Goal: Information Seeking & Learning: Learn about a topic

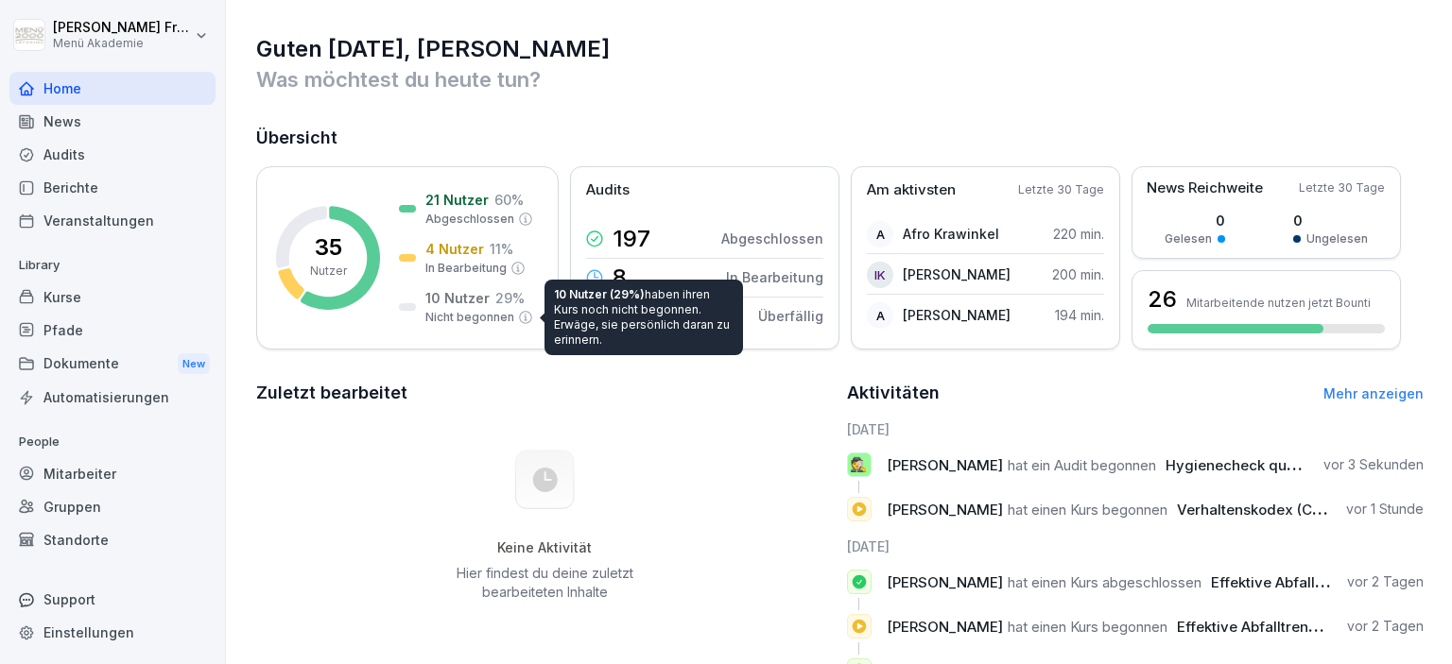
click at [69, 191] on div "Berichte" at bounding box center [112, 187] width 206 height 33
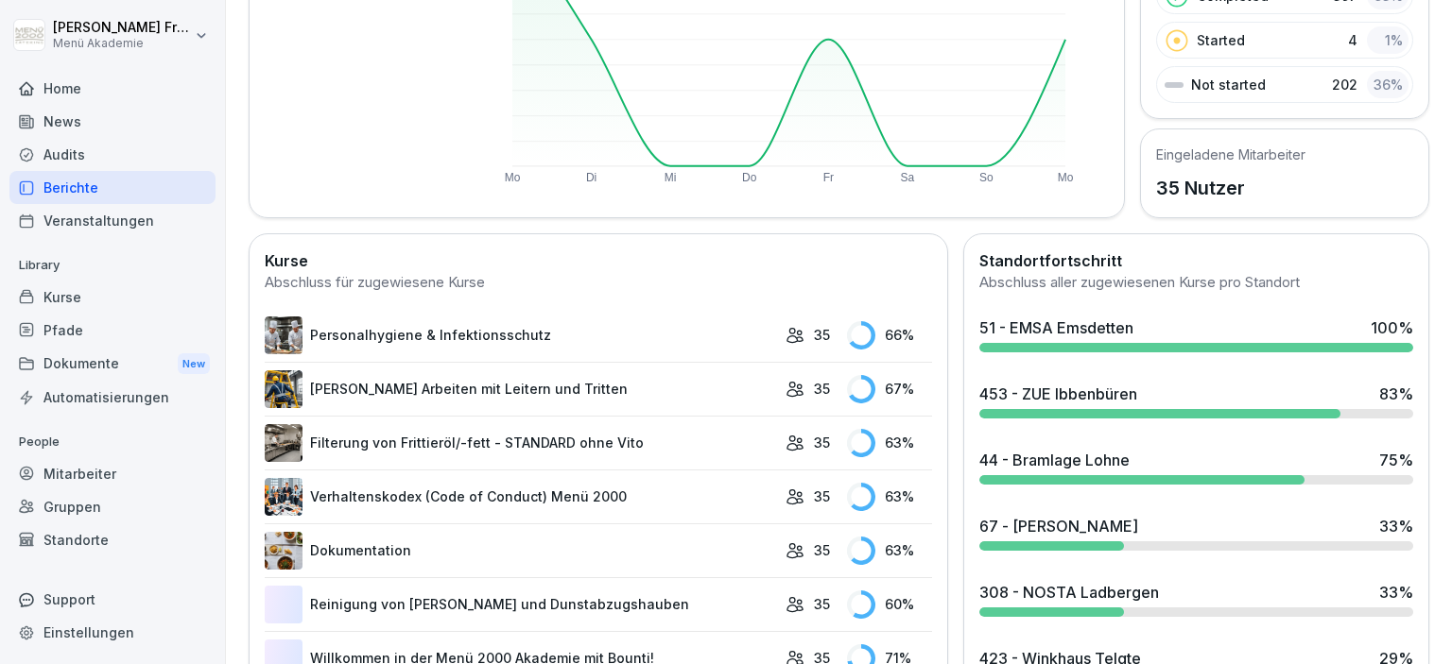
scroll to position [326, 0]
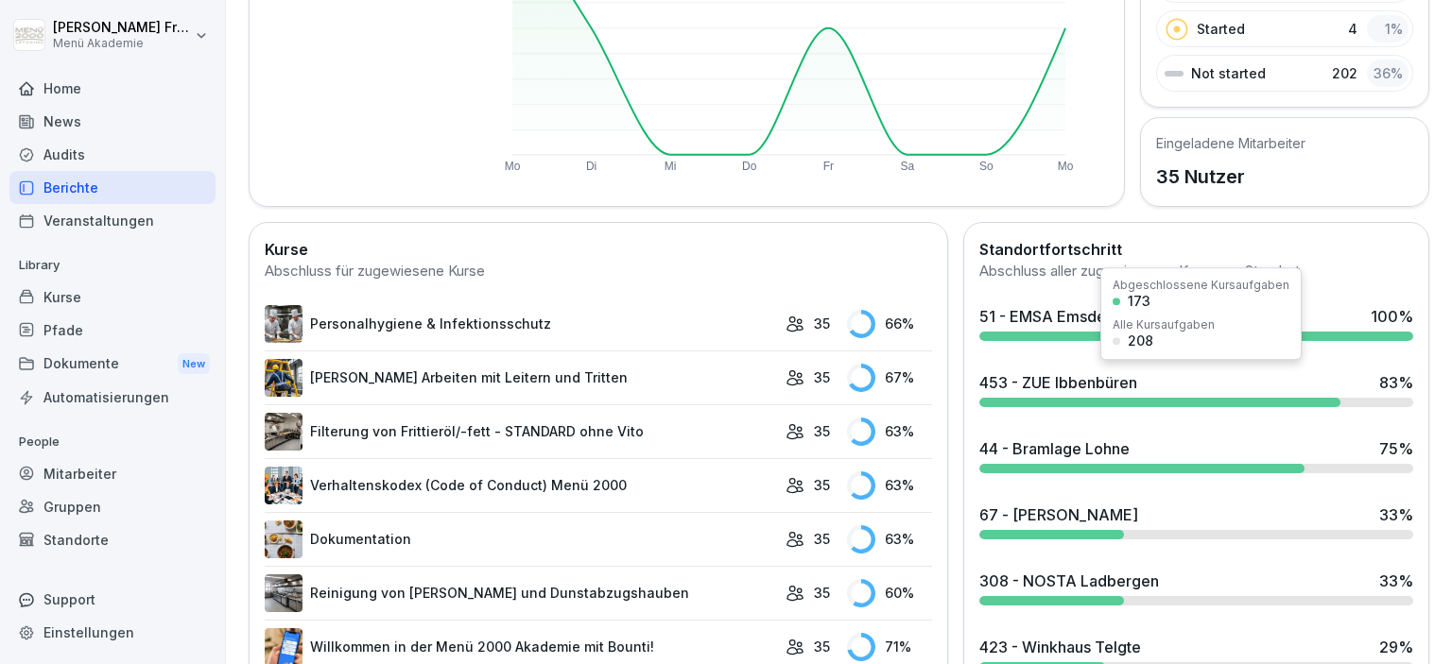
click at [1133, 394] on div "453 - ZUE Ibbenbüren 83 %" at bounding box center [1195, 389] width 449 height 51
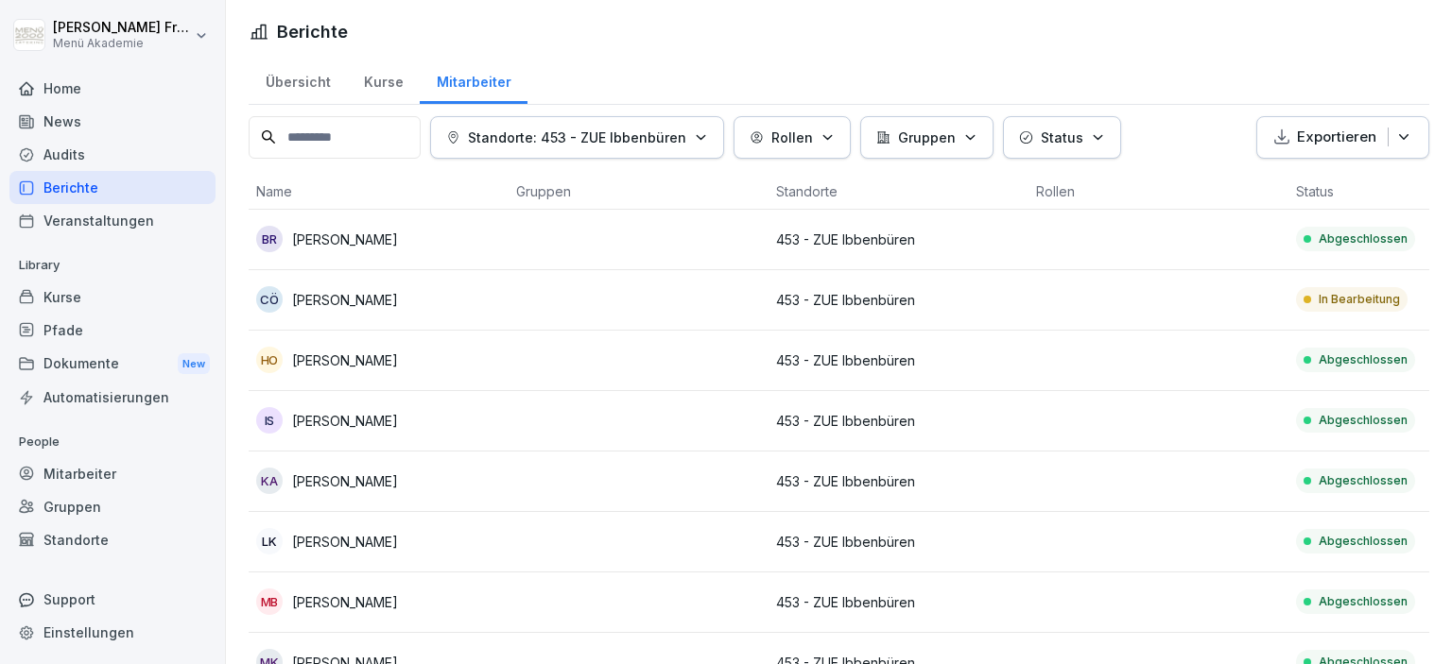
click at [900, 298] on p "453 - ZUE Ibbenbüren" at bounding box center [898, 300] width 245 height 20
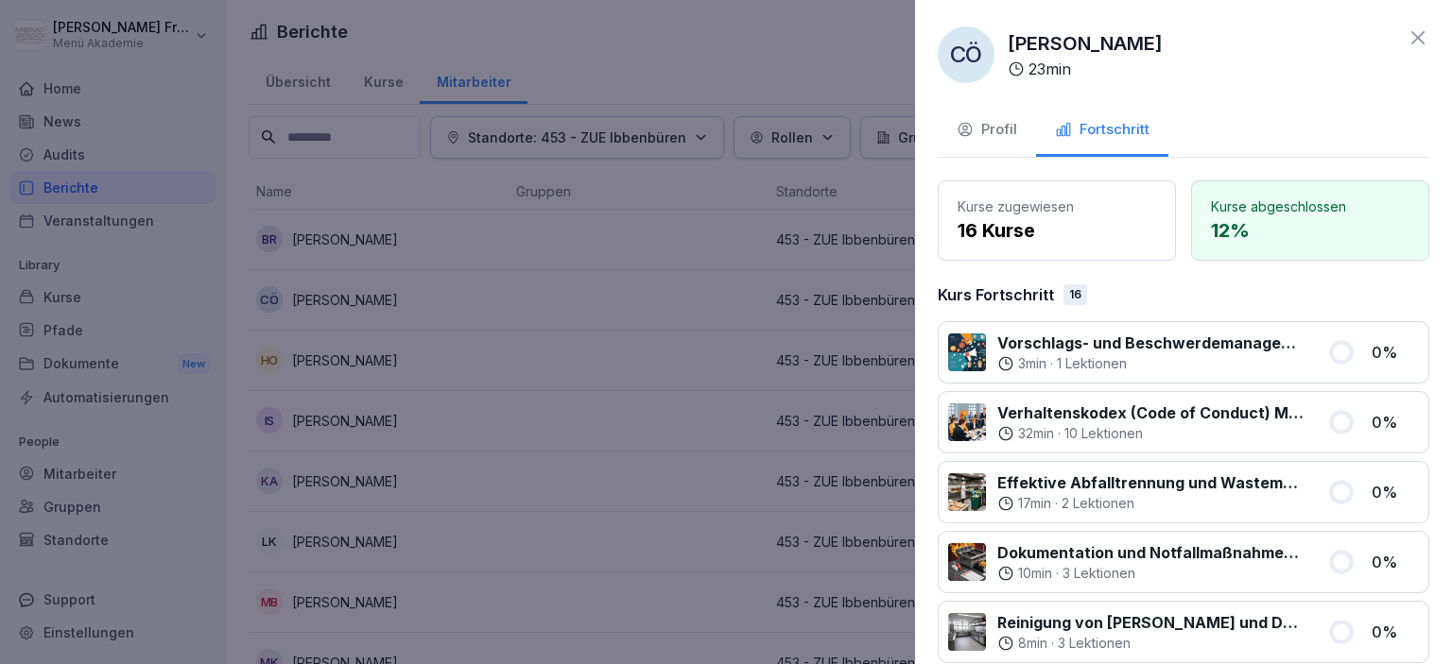
click at [599, 434] on div at bounding box center [726, 332] width 1452 height 664
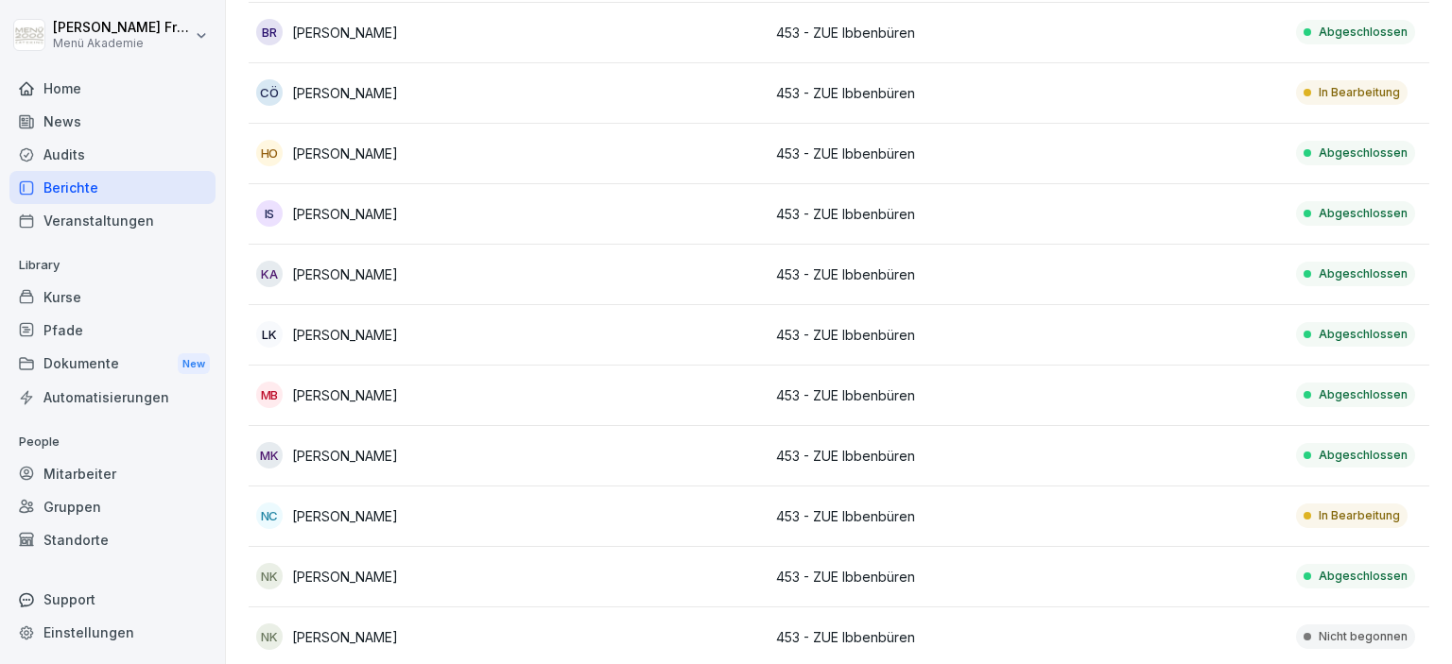
scroll to position [217, 0]
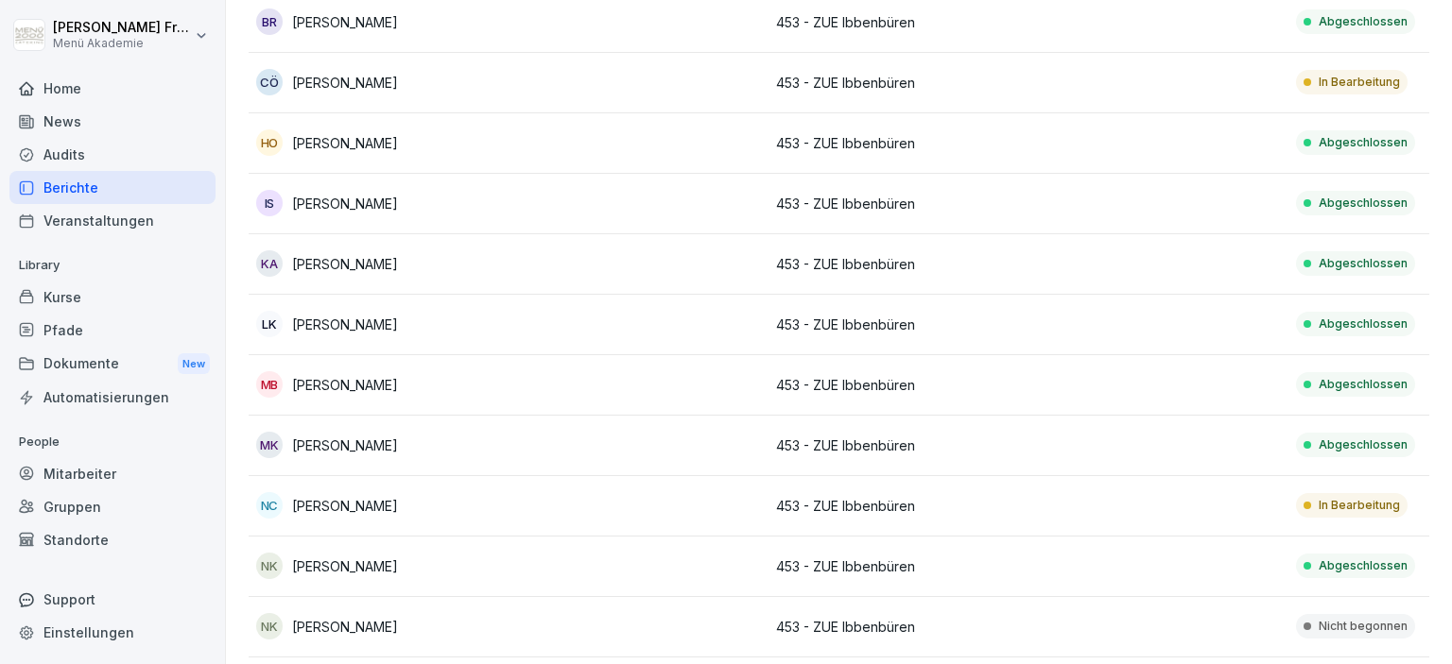
click at [812, 503] on p "453 - ZUE Ibbenbüren" at bounding box center [898, 506] width 245 height 20
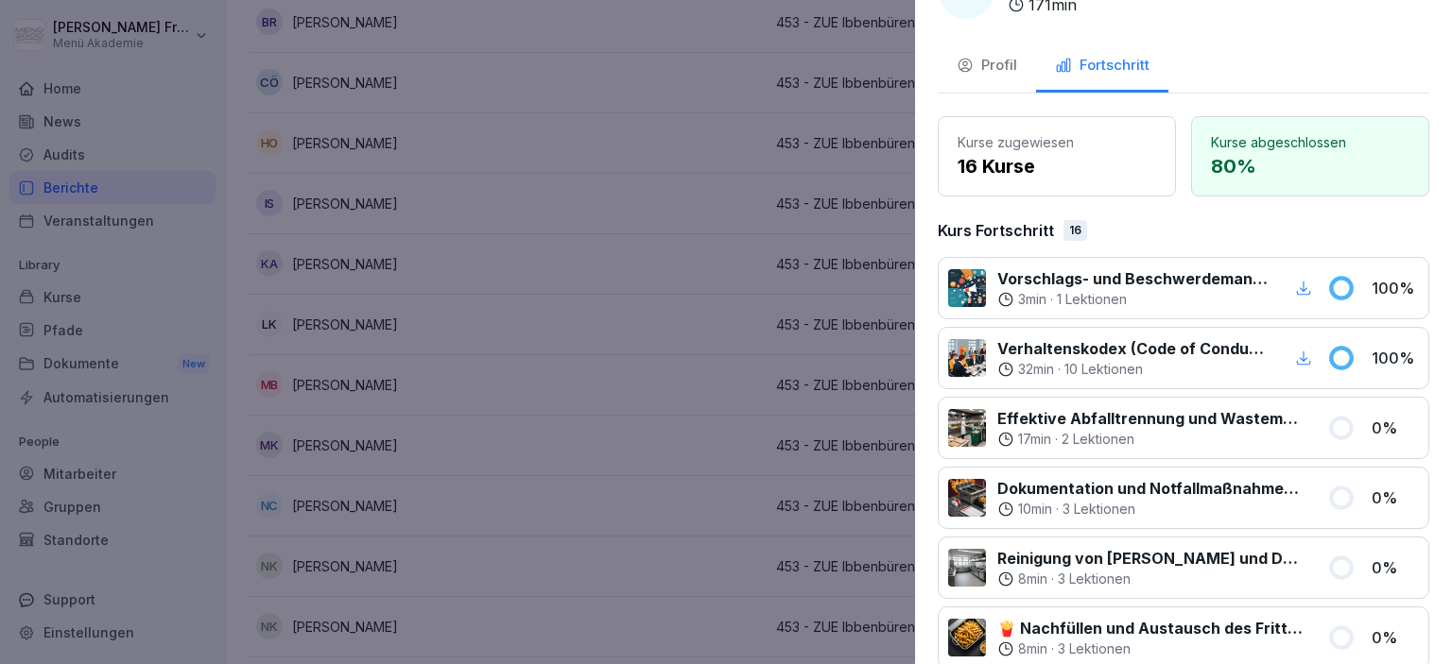
scroll to position [0, 0]
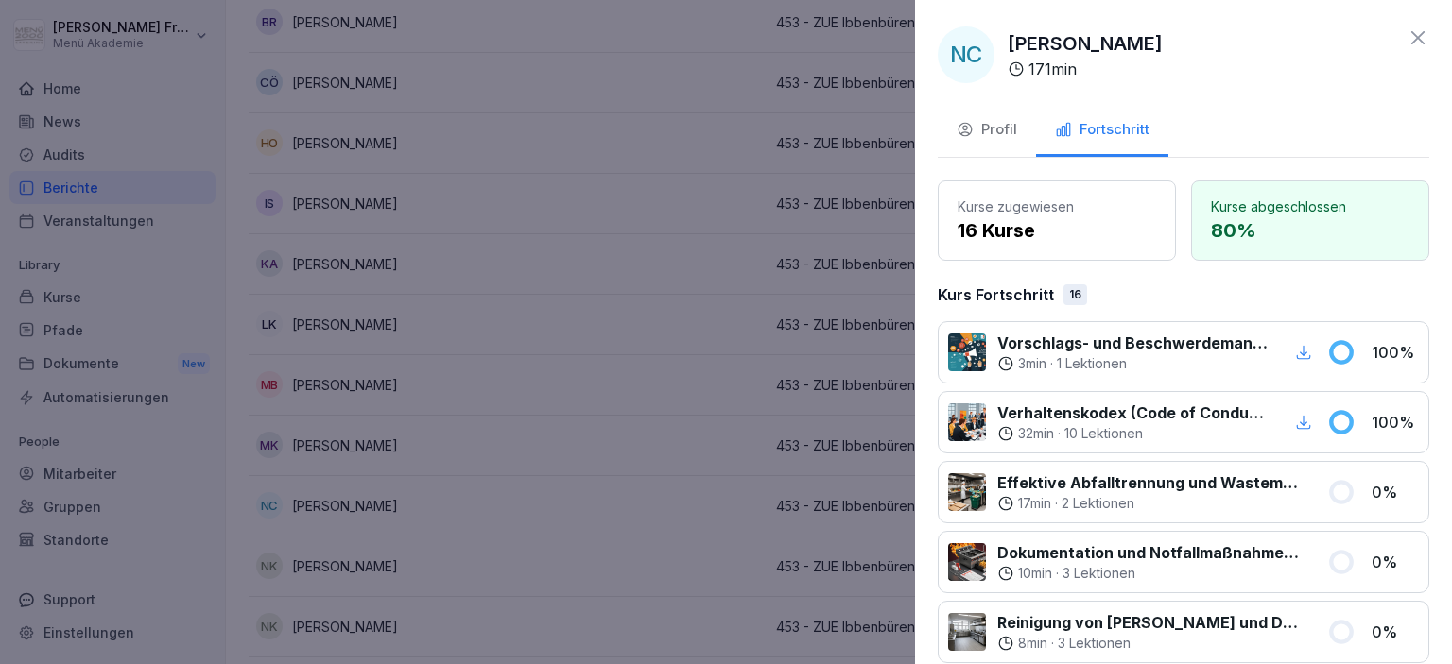
click at [690, 357] on div at bounding box center [726, 332] width 1452 height 664
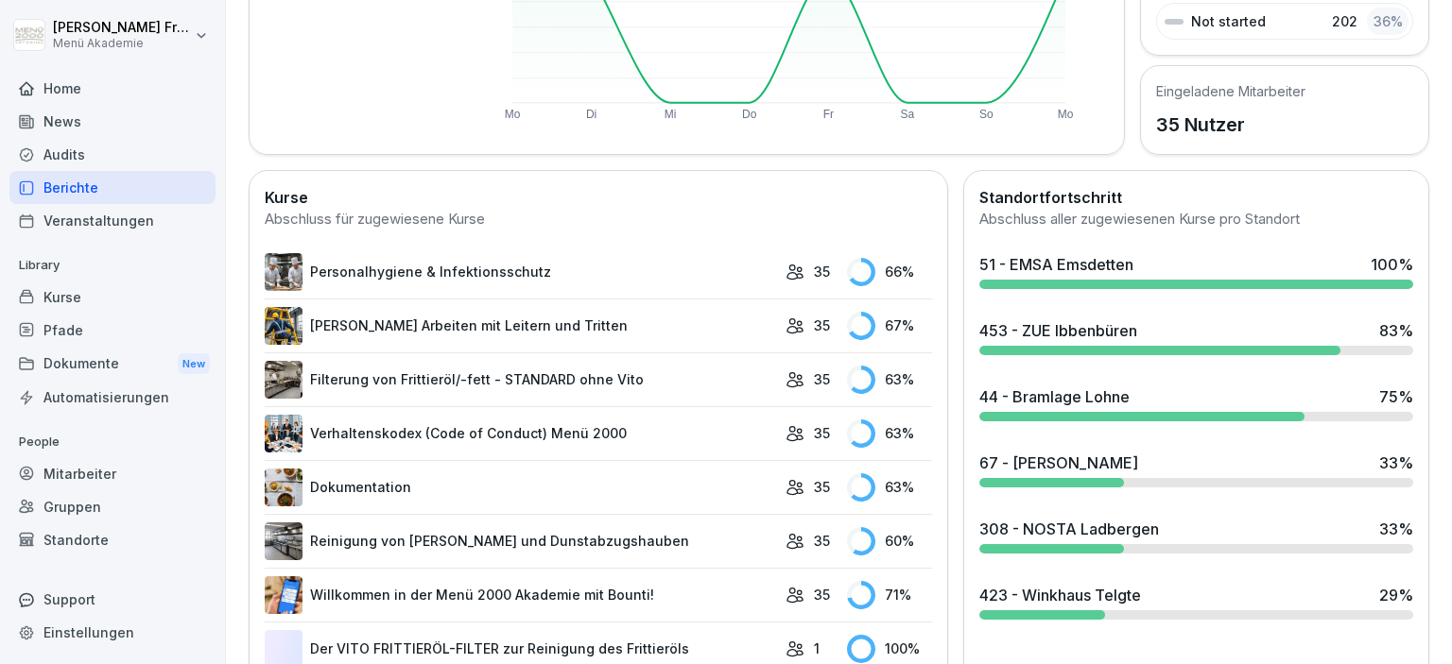
scroll to position [435, 0]
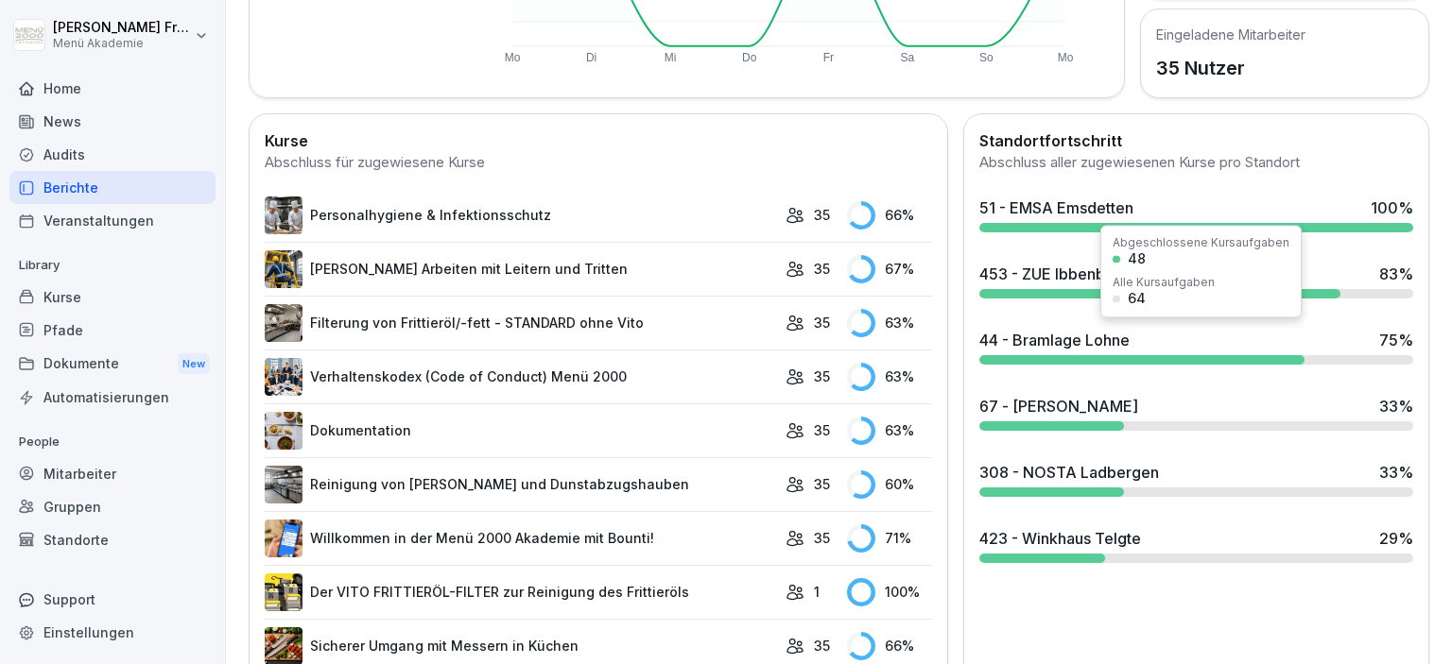
click at [1057, 370] on div "51 - EMSA Emsdetten 100 % 453 - ZUE Ibbenbüren 83 % 44 - Bramlage Lohne 75 % 67…" at bounding box center [1195, 380] width 449 height 382
click at [1094, 357] on div at bounding box center [1141, 359] width 325 height 9
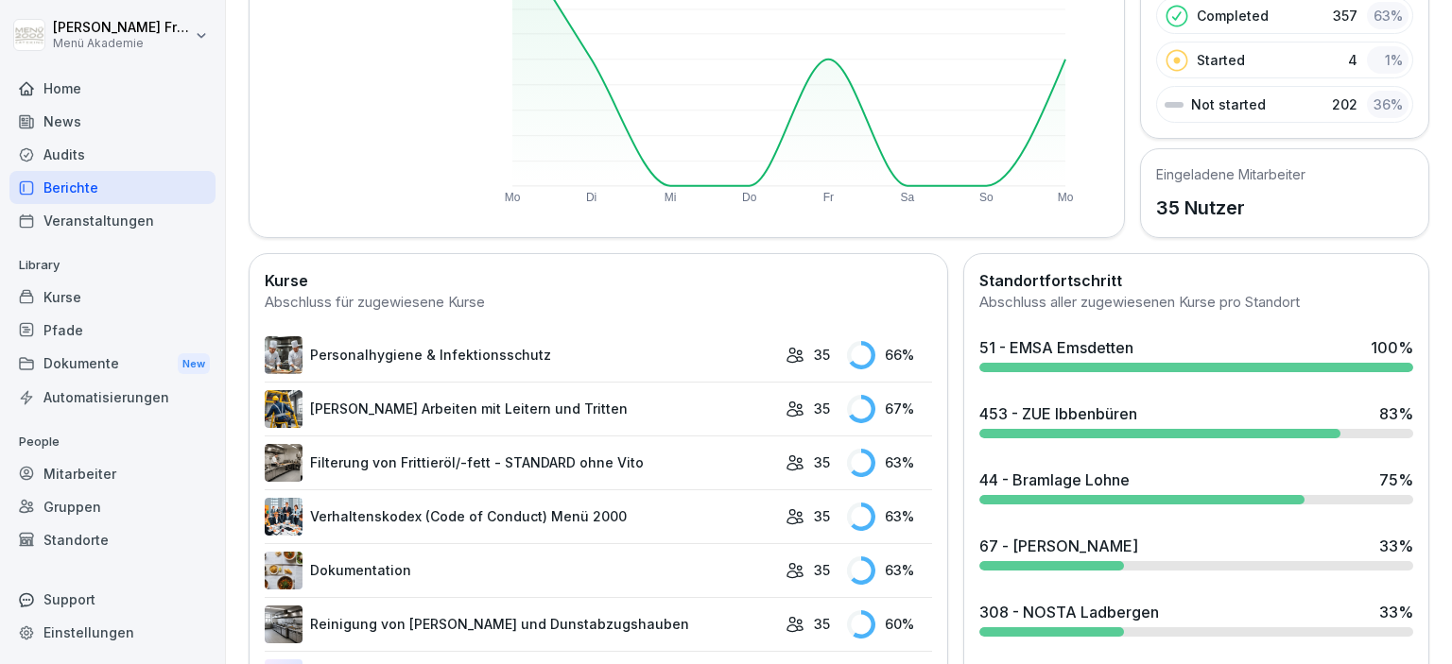
scroll to position [326, 0]
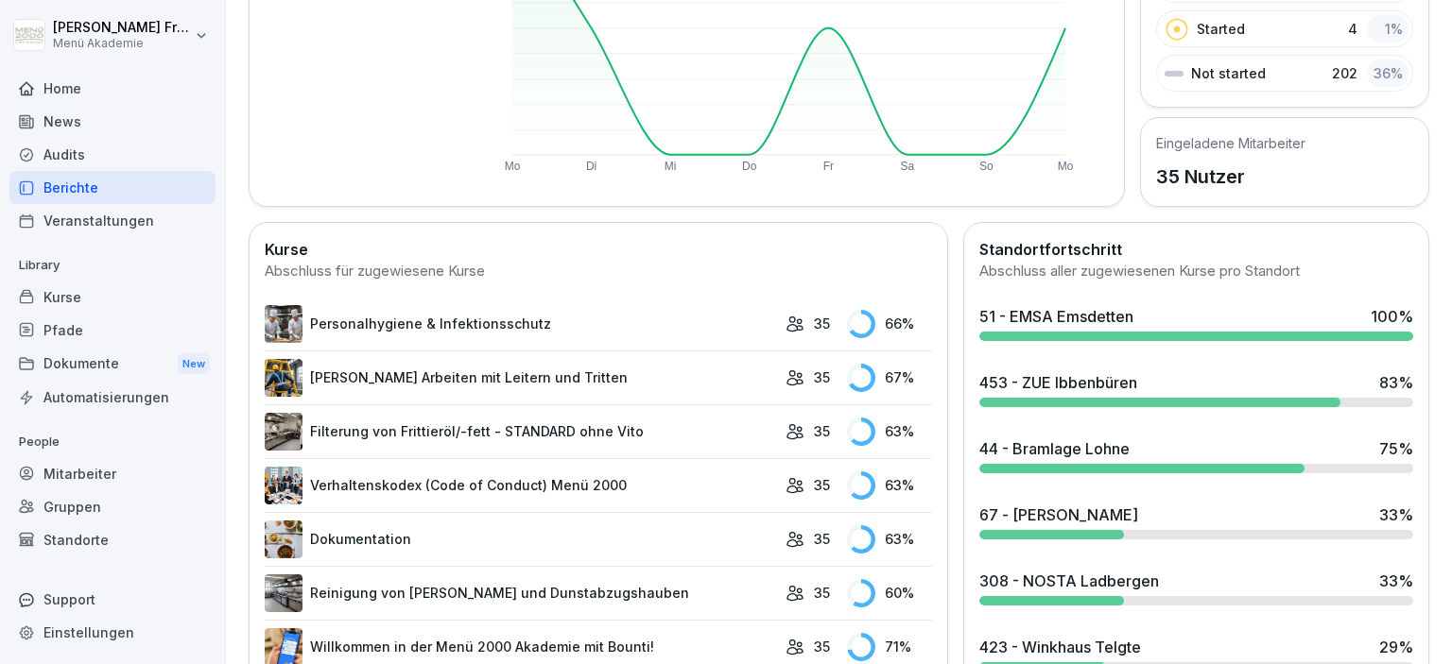
click at [1070, 530] on div at bounding box center [1051, 534] width 145 height 9
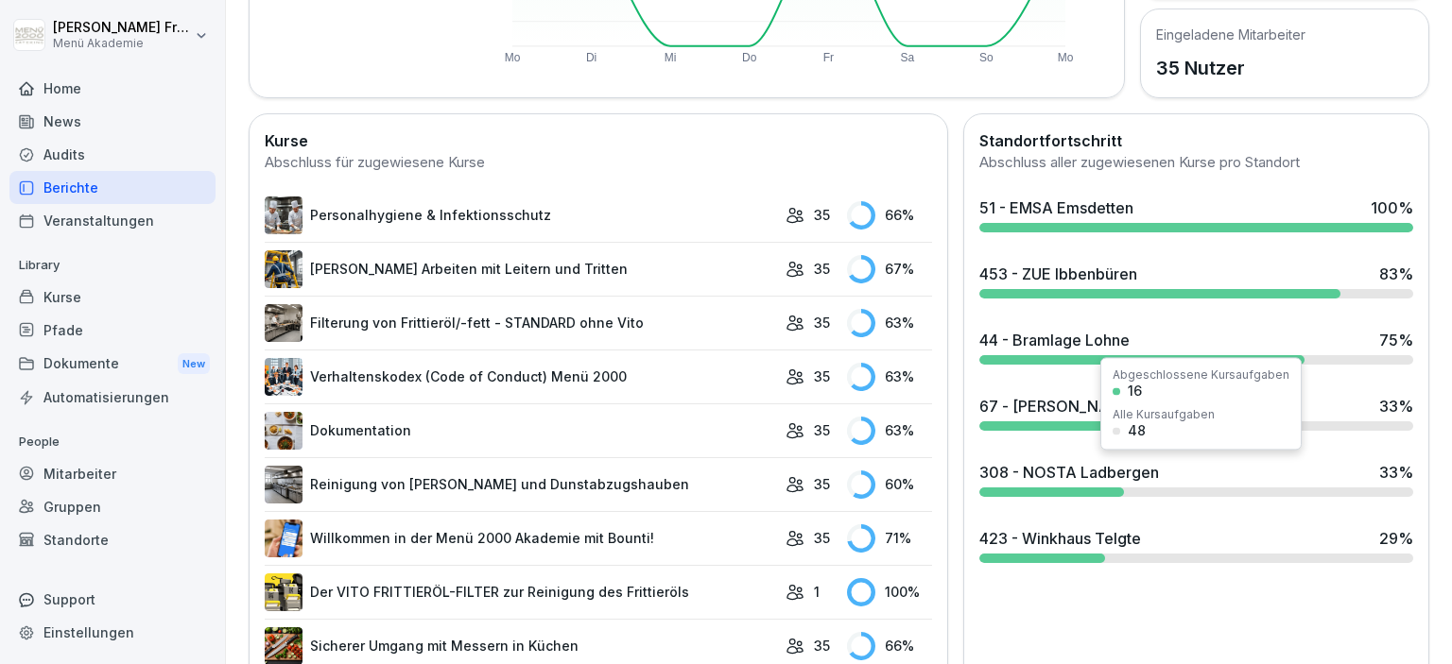
click at [1065, 482] on div "308 - NOSTA Ladbergen 33 %" at bounding box center [1195, 479] width 449 height 51
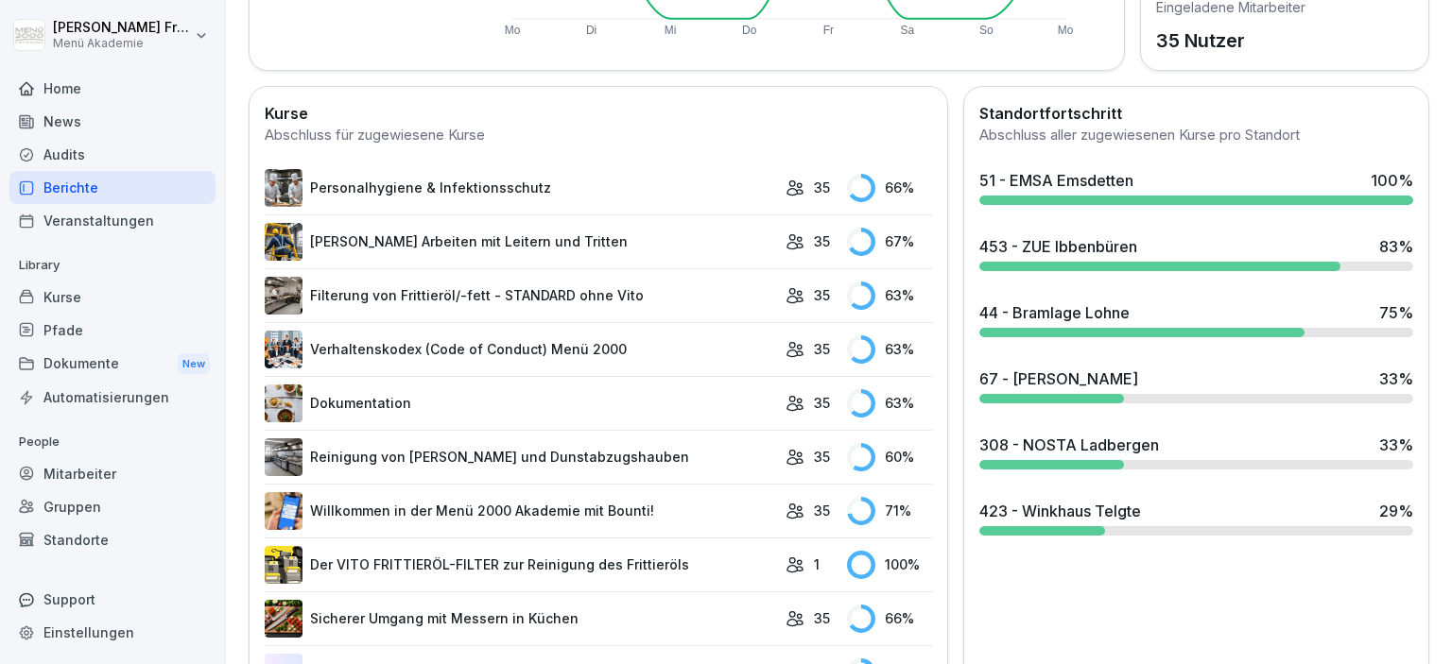
scroll to position [544, 0]
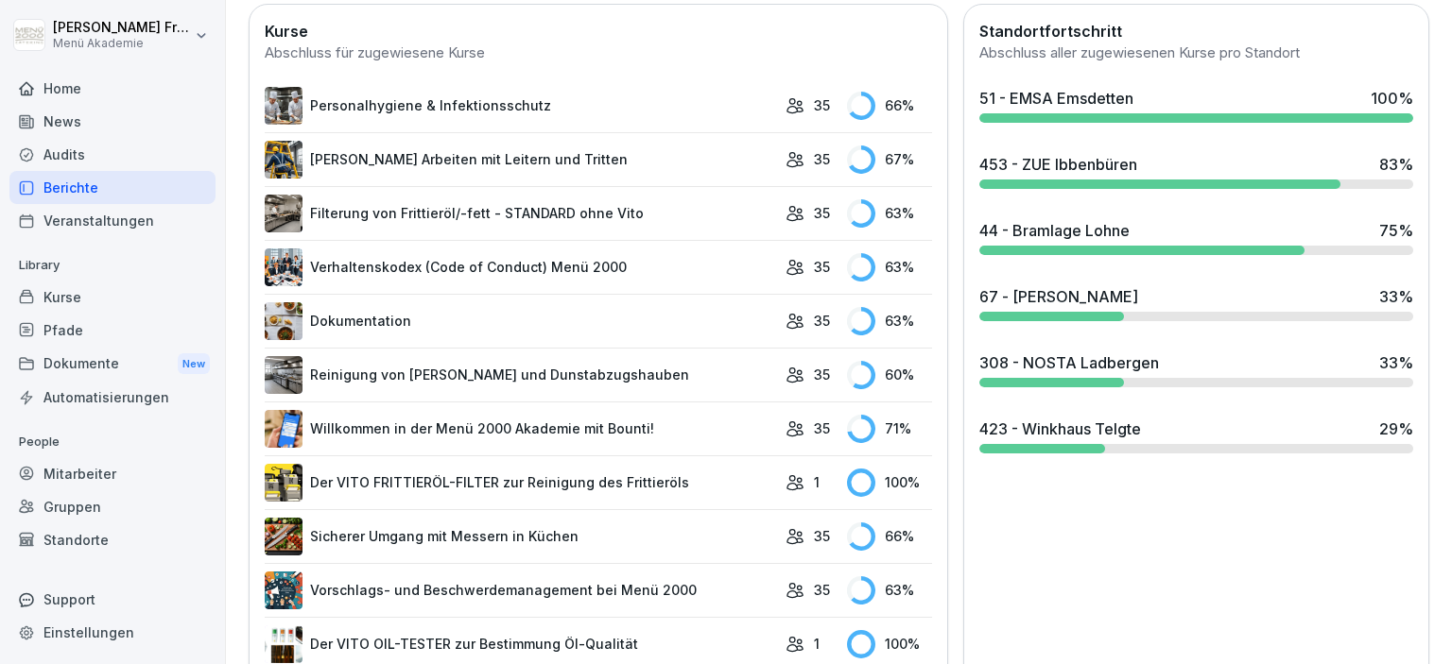
click at [1023, 430] on div "423 - Winkhaus Telgte" at bounding box center [1060, 429] width 162 height 23
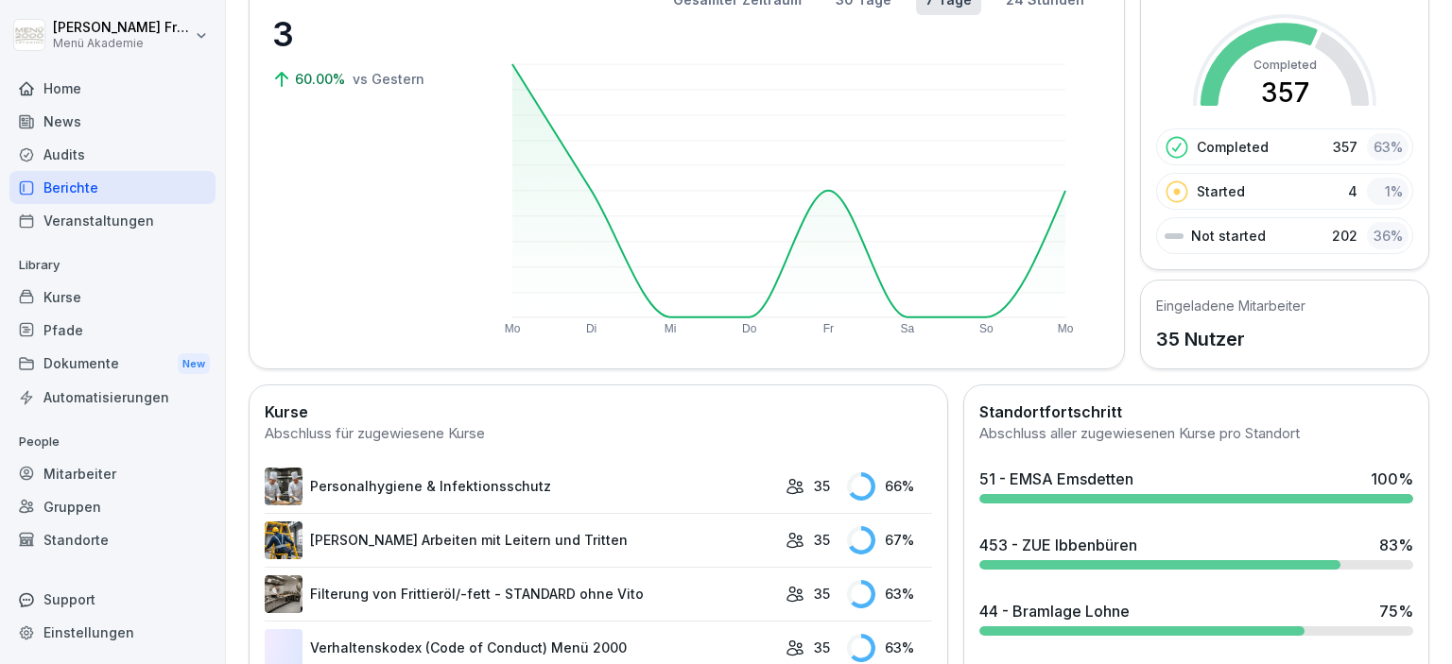
scroll to position [217, 0]
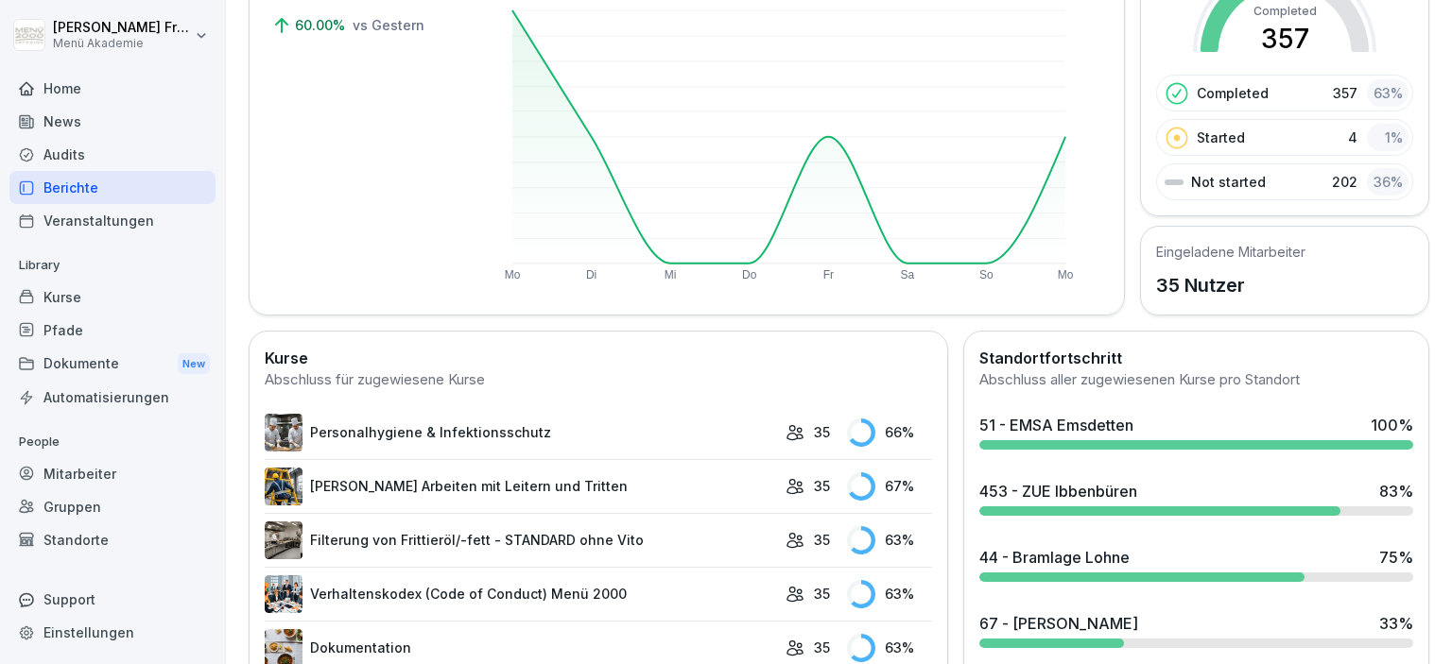
click at [1201, 497] on div "453 - ZUE Ibbenbüren 83 %" at bounding box center [1196, 491] width 434 height 23
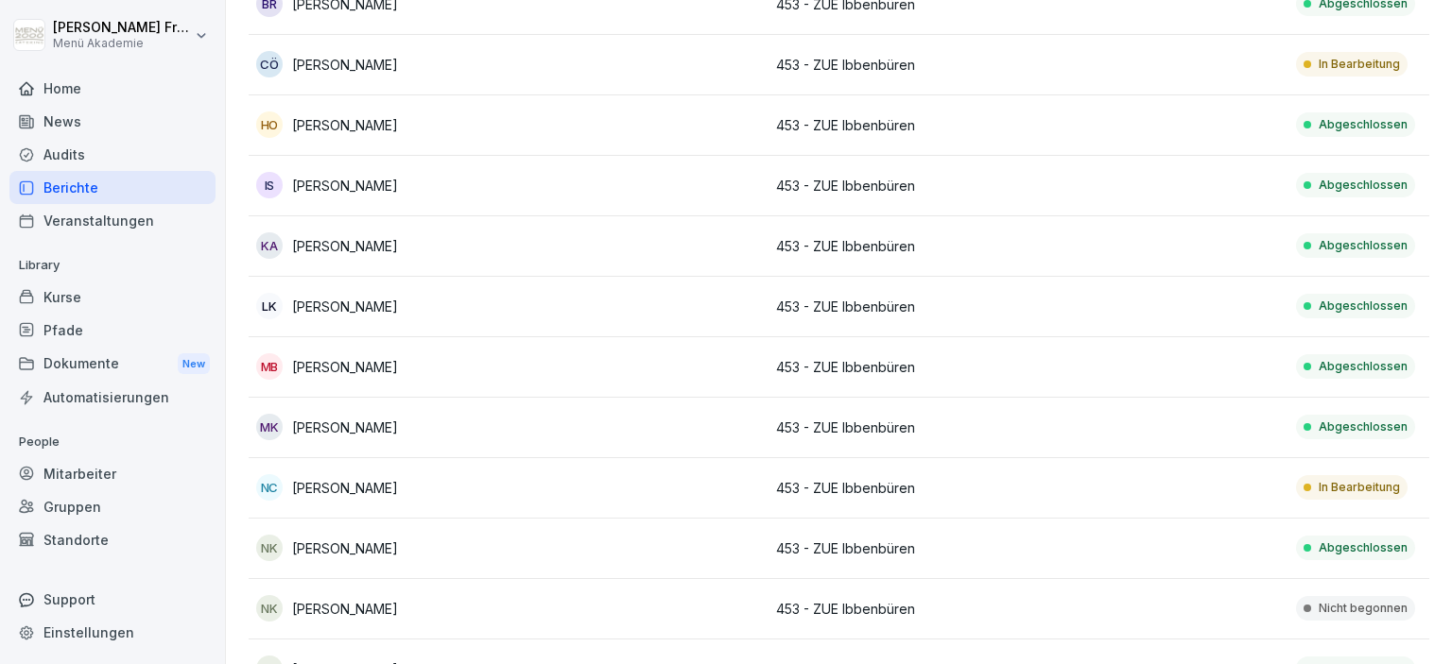
scroll to position [18, 0]
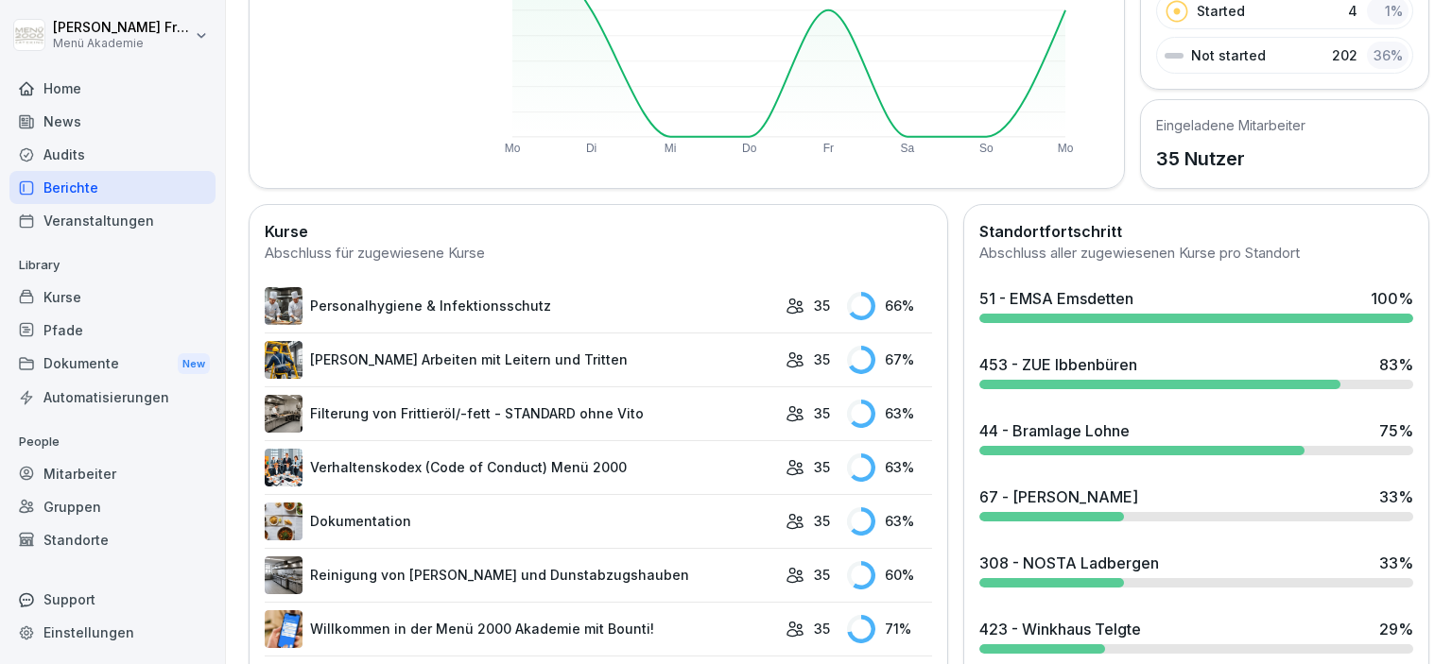
scroll to position [562, 0]
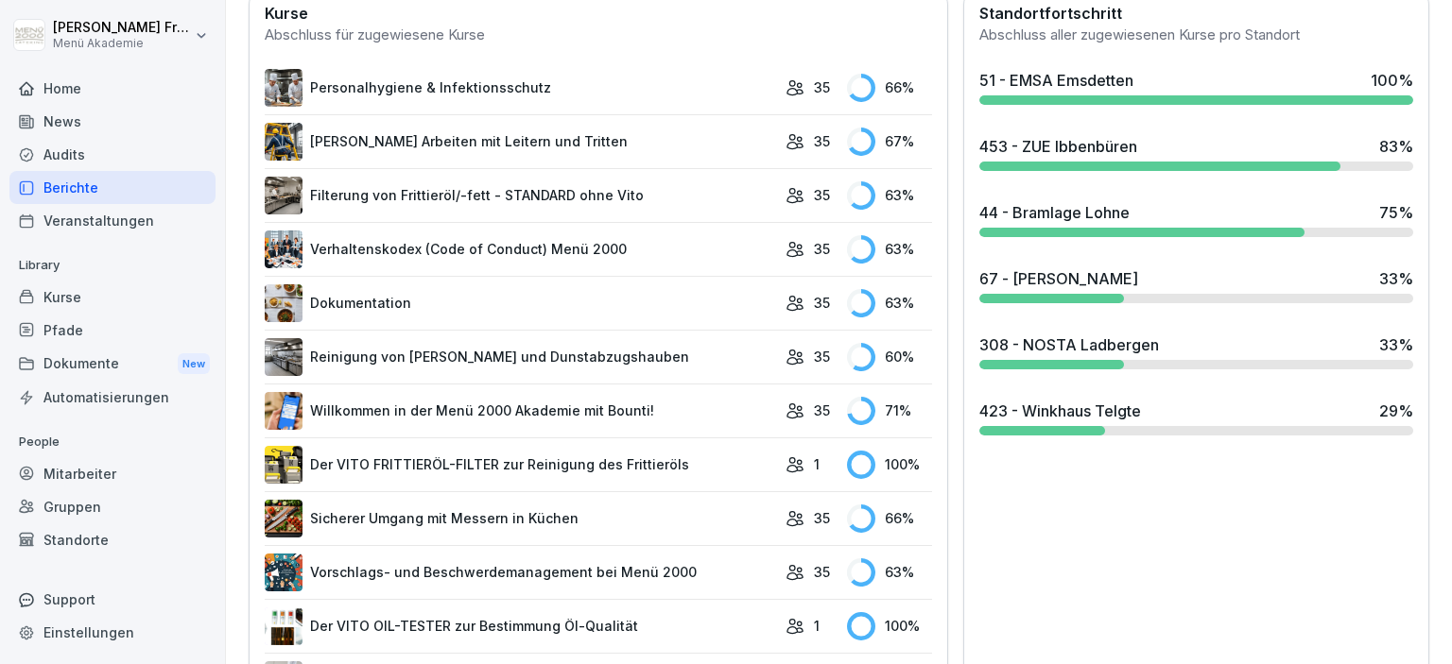
click at [1087, 418] on div "423 - Winkhaus Telgte" at bounding box center [1060, 411] width 162 height 23
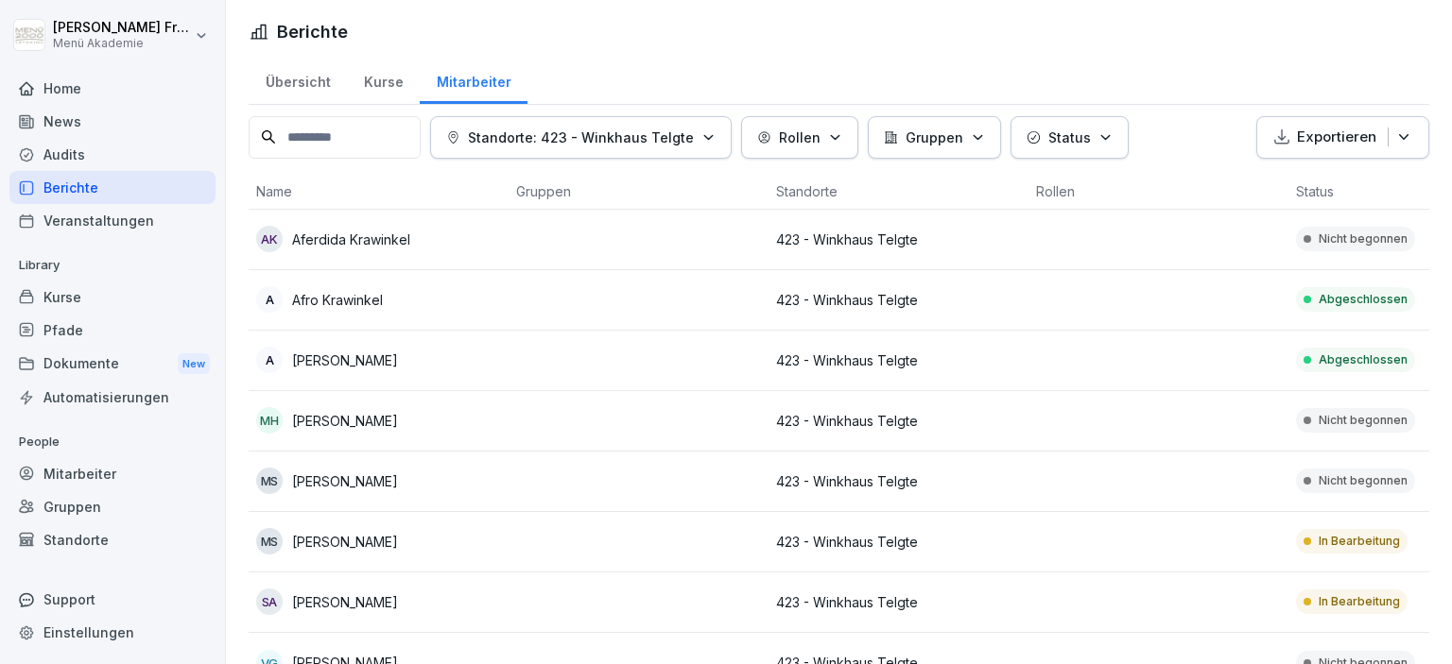
click at [837, 138] on icon "button" at bounding box center [835, 137] width 14 height 14
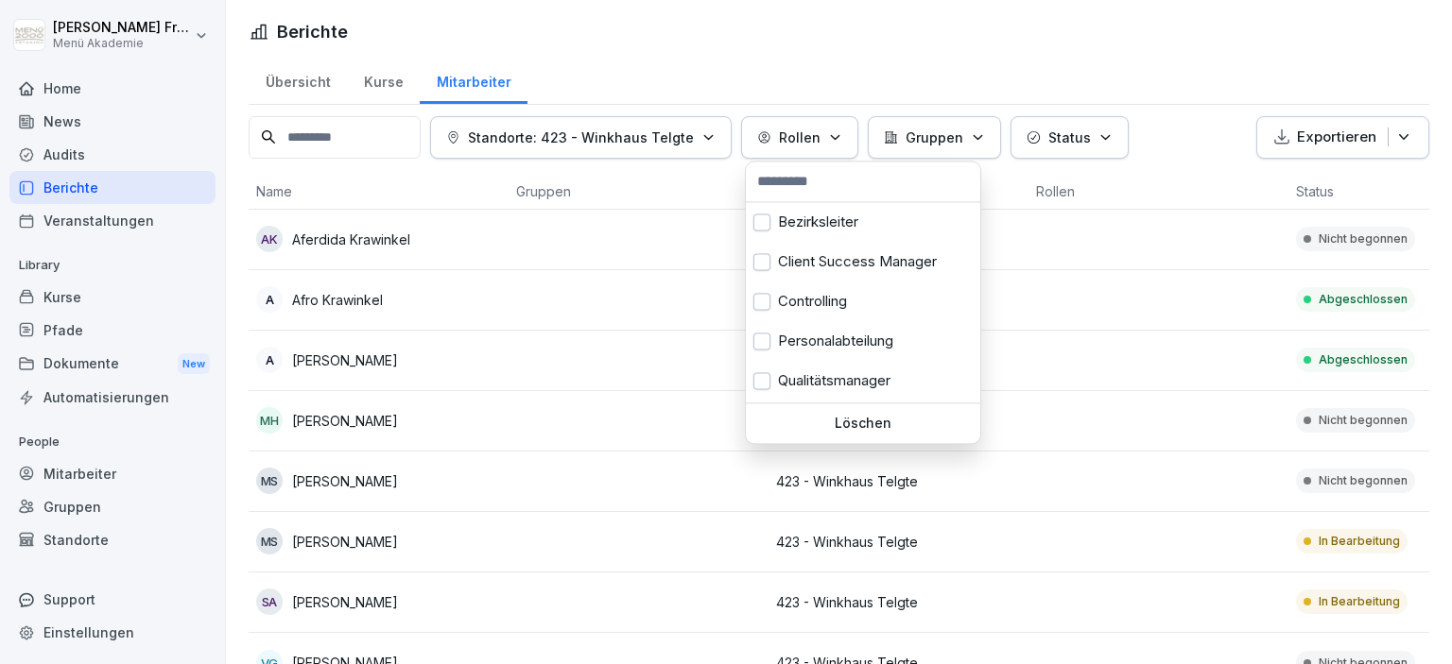
click at [977, 134] on icon "button" at bounding box center [978, 137] width 14 height 14
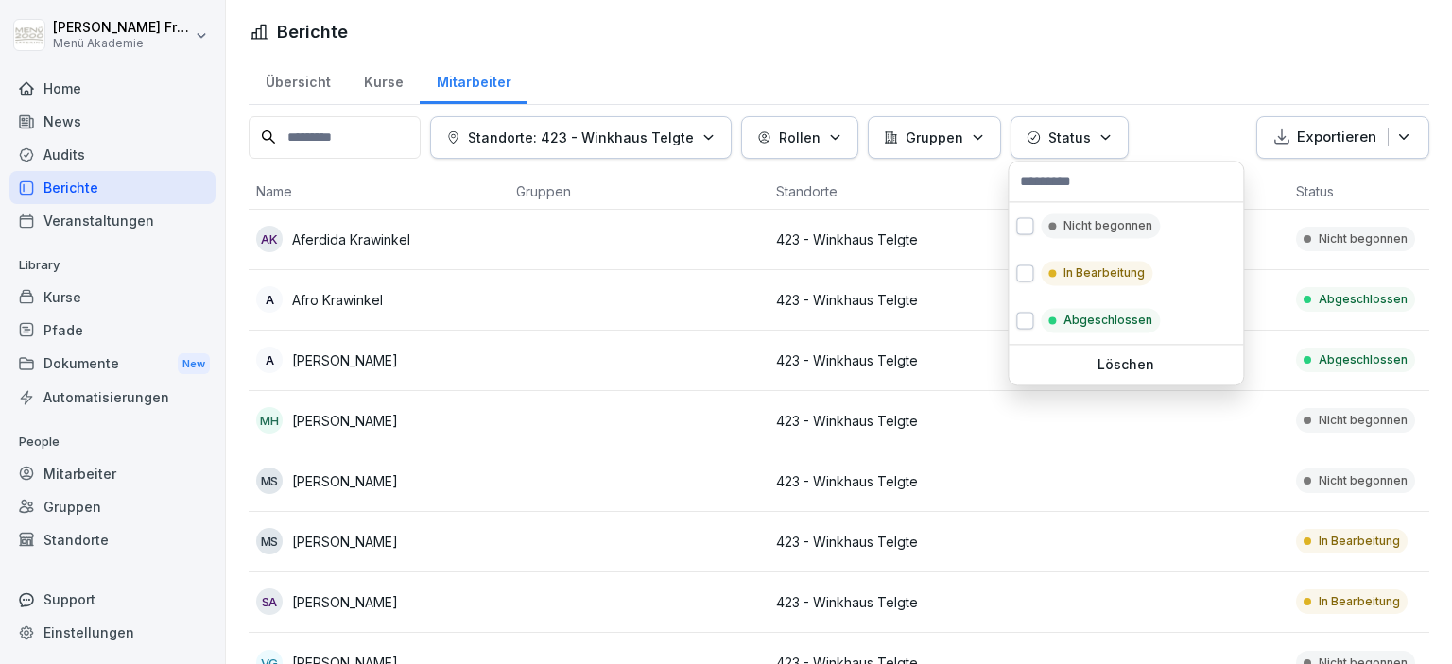
click at [1108, 138] on button "Status" at bounding box center [1069, 137] width 118 height 43
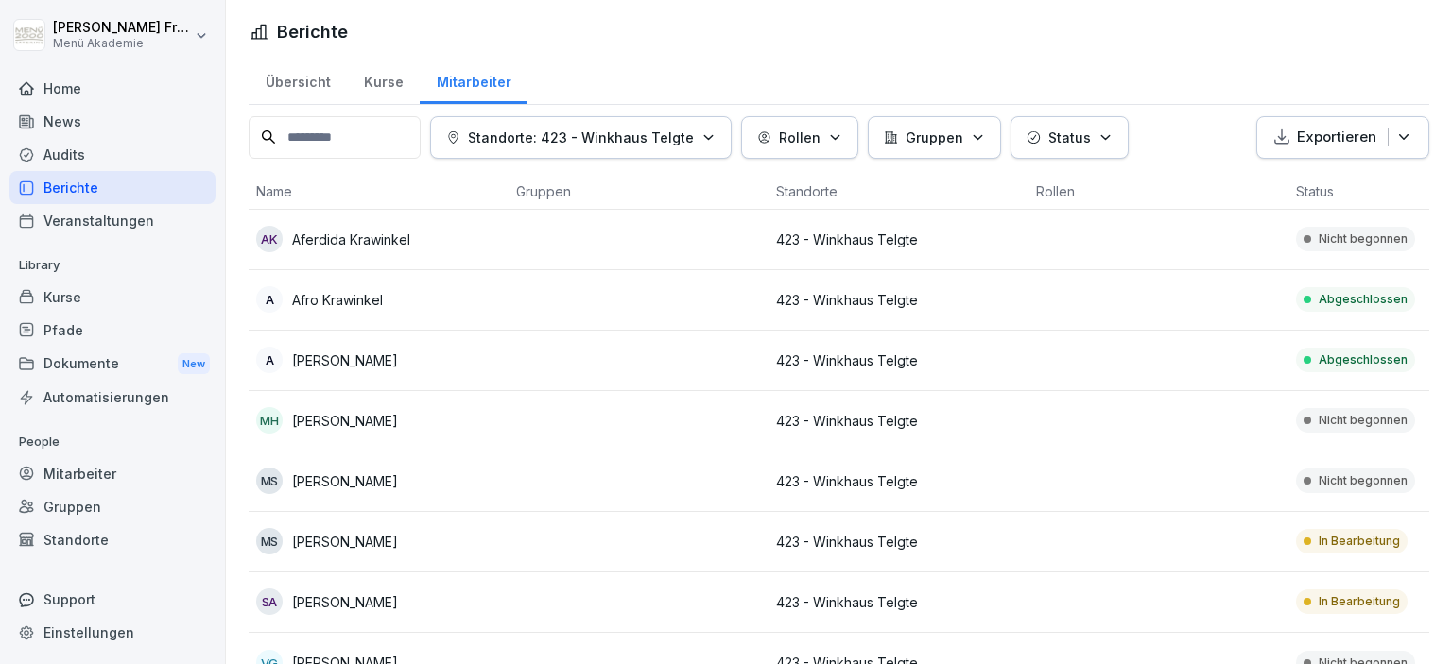
click at [1403, 132] on icon "button" at bounding box center [1403, 137] width 19 height 19
click at [68, 189] on div "[PERSON_NAME] Menü Akademie Home News Audits Berichte Veranstaltungen Library K…" at bounding box center [726, 332] width 1452 height 664
click at [68, 189] on div "Berichte" at bounding box center [112, 187] width 206 height 33
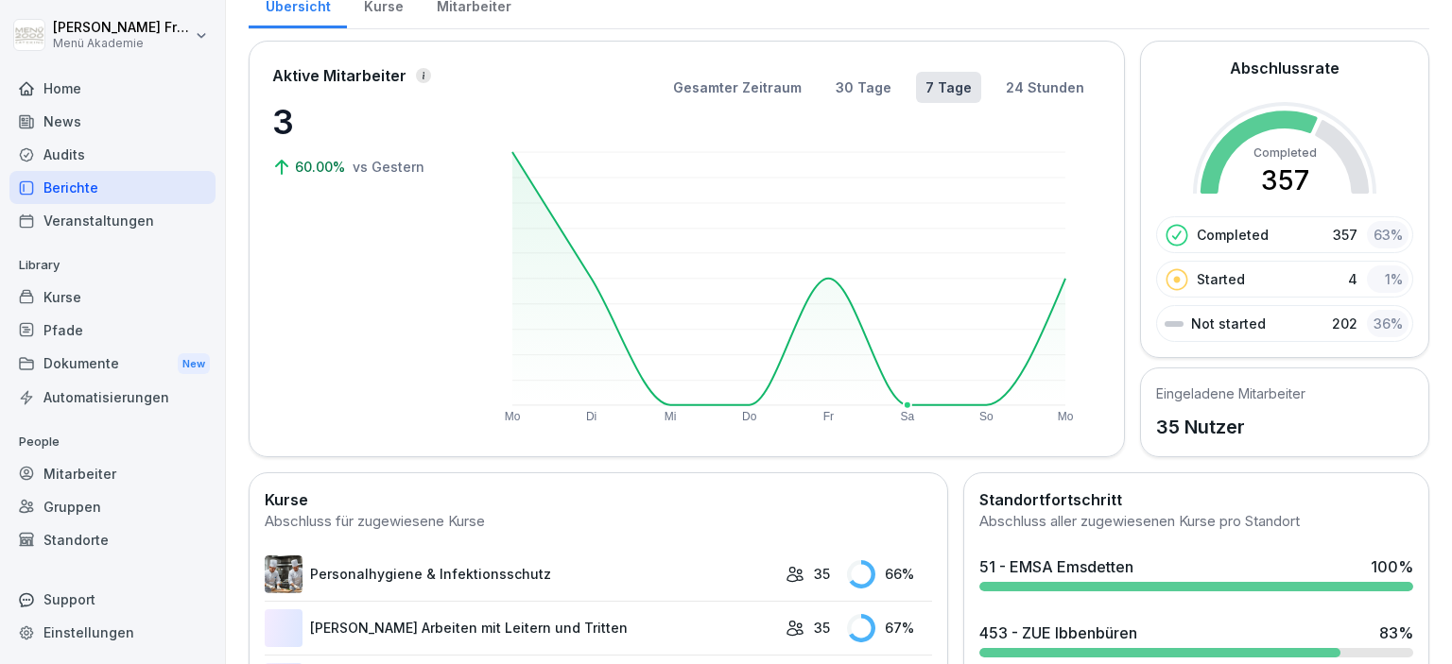
scroll to position [109, 0]
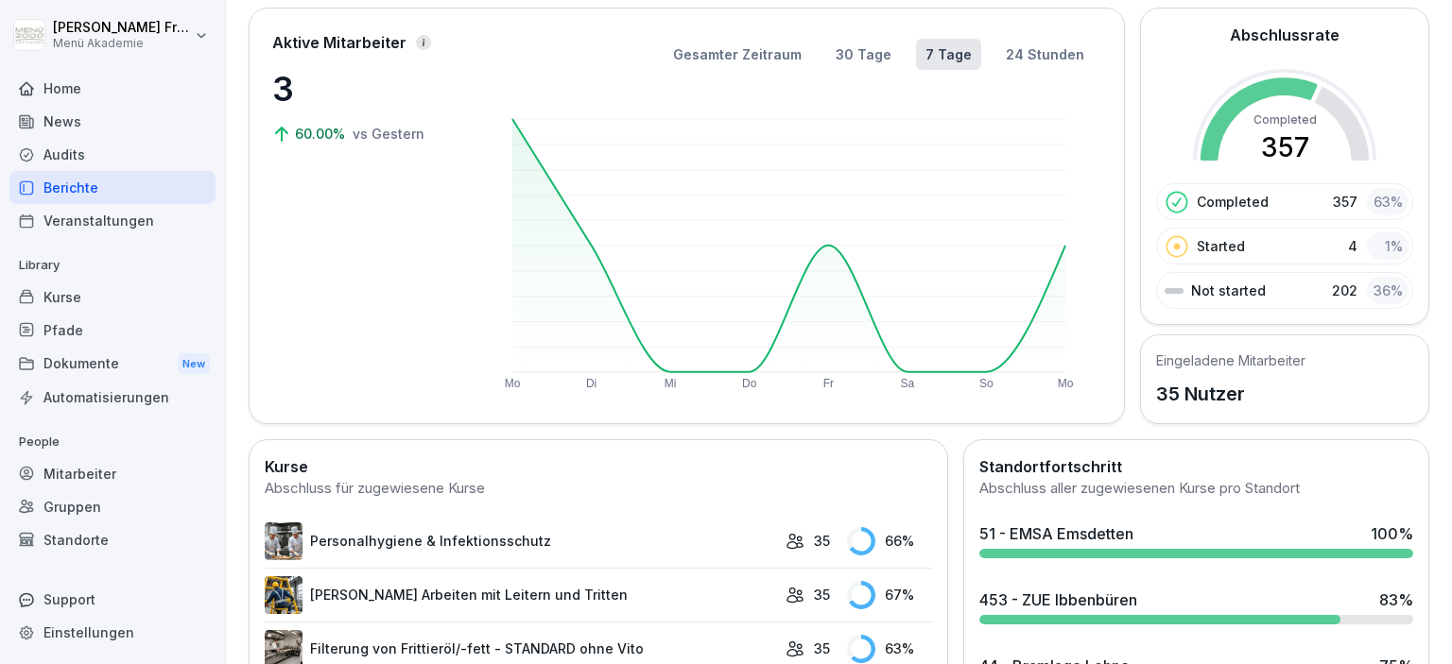
click at [1355, 289] on p "202" at bounding box center [1345, 291] width 26 height 20
click at [1274, 283] on div "Not started 202 36 %" at bounding box center [1284, 290] width 257 height 37
click at [1219, 253] on p "Started" at bounding box center [1220, 246] width 48 height 20
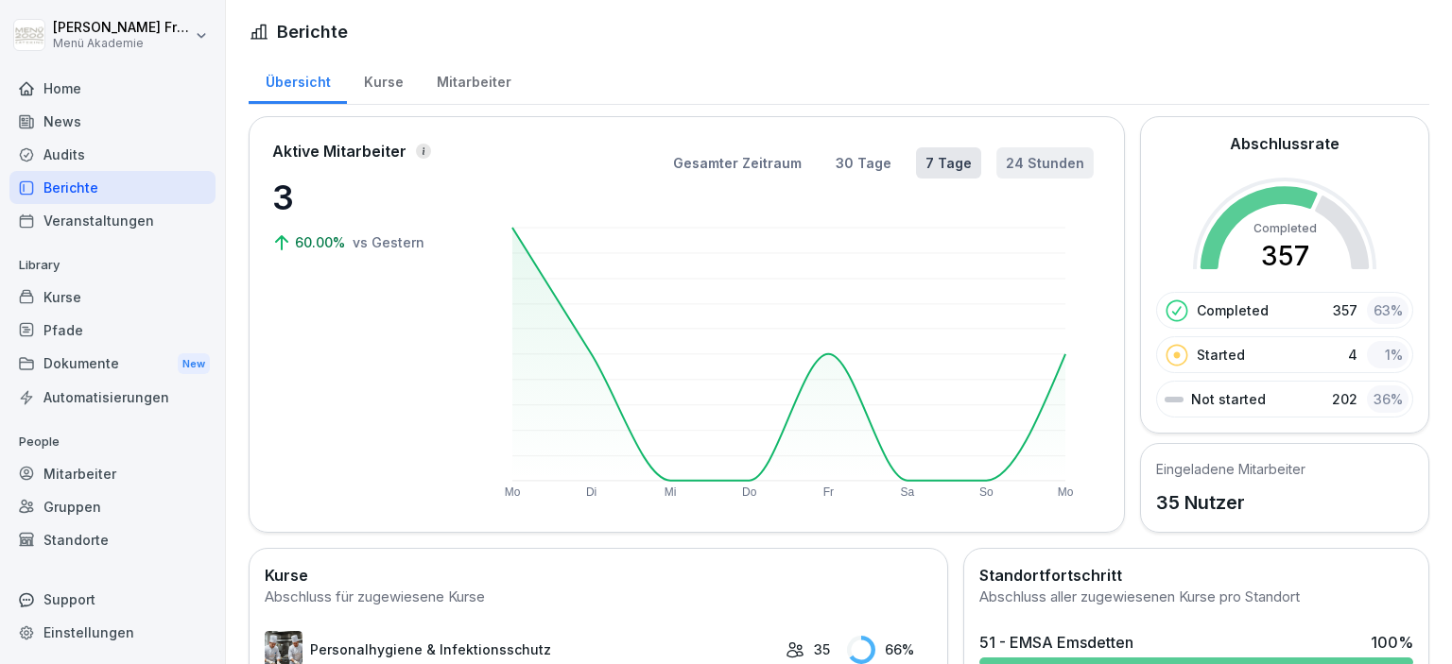
click at [1027, 158] on button "24 Stunden" at bounding box center [1044, 162] width 97 height 31
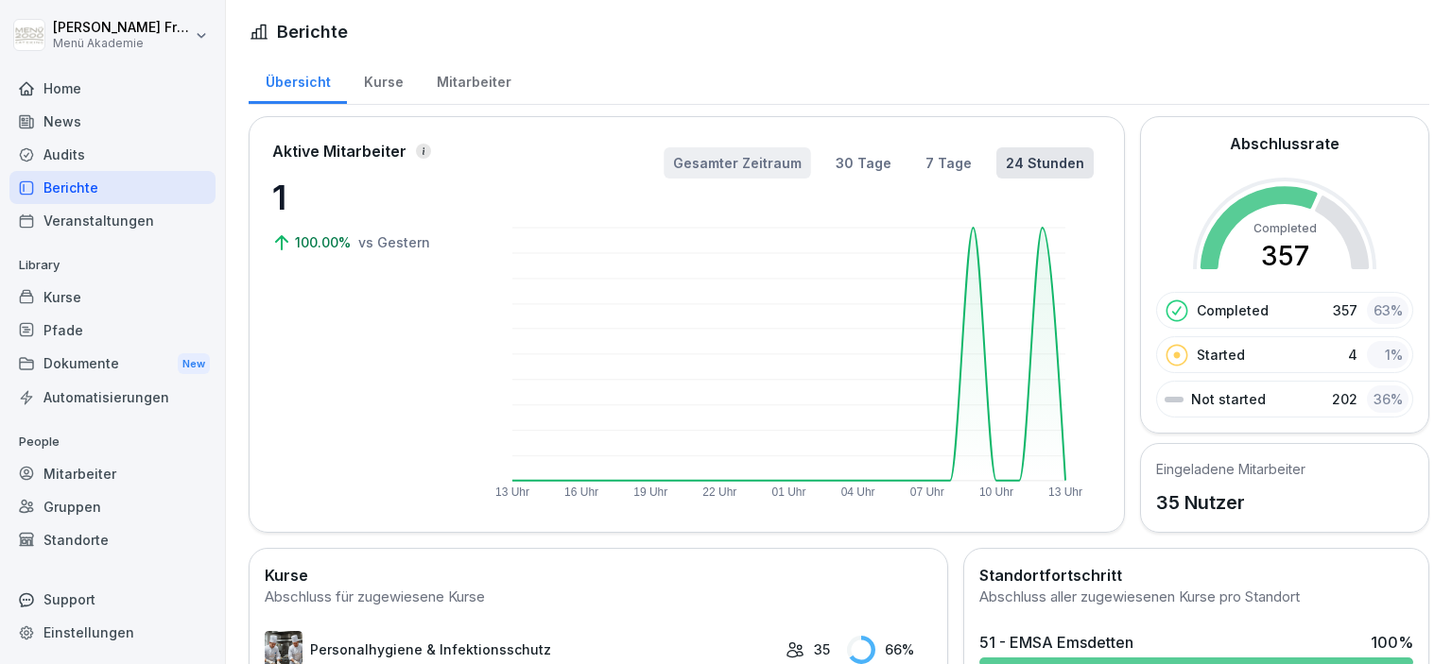
click at [792, 157] on button "Gesamter Zeitraum" at bounding box center [736, 162] width 146 height 31
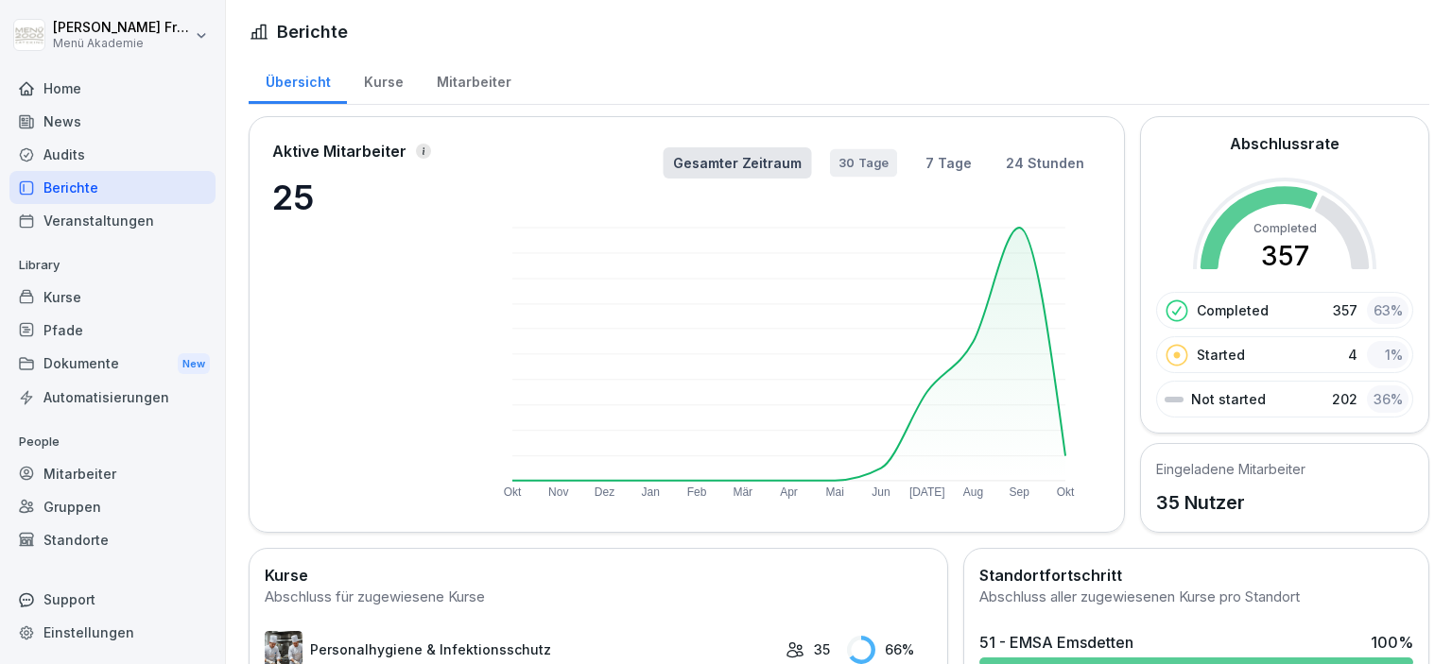
click at [876, 163] on button "30 Tage" at bounding box center [863, 163] width 67 height 28
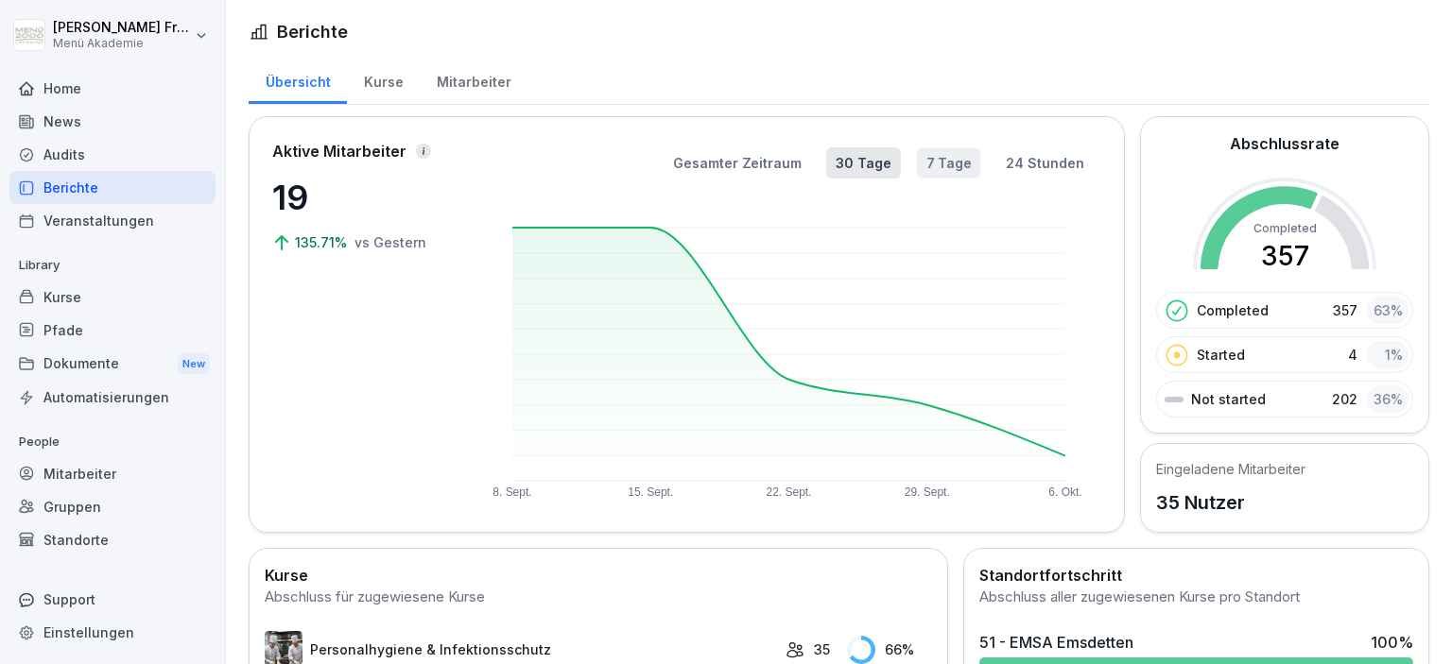
click at [947, 158] on button "7 Tage" at bounding box center [948, 162] width 63 height 30
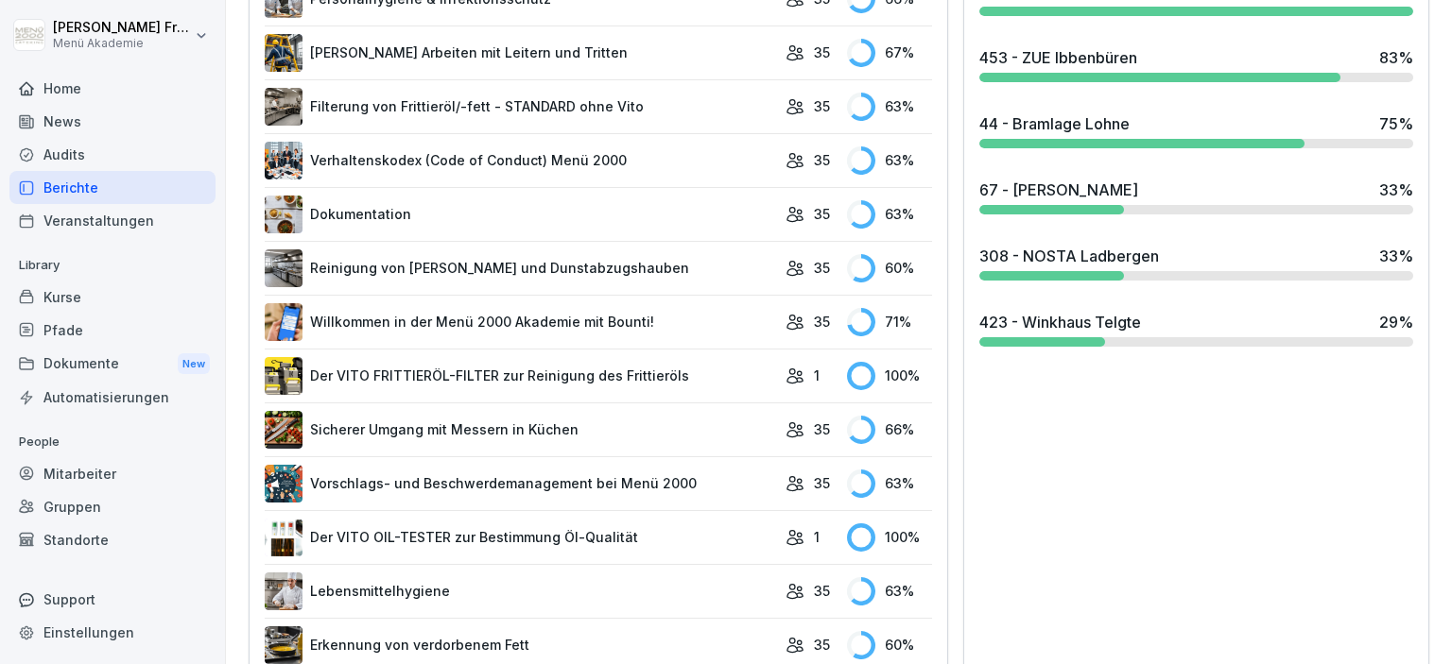
scroll to position [653, 0]
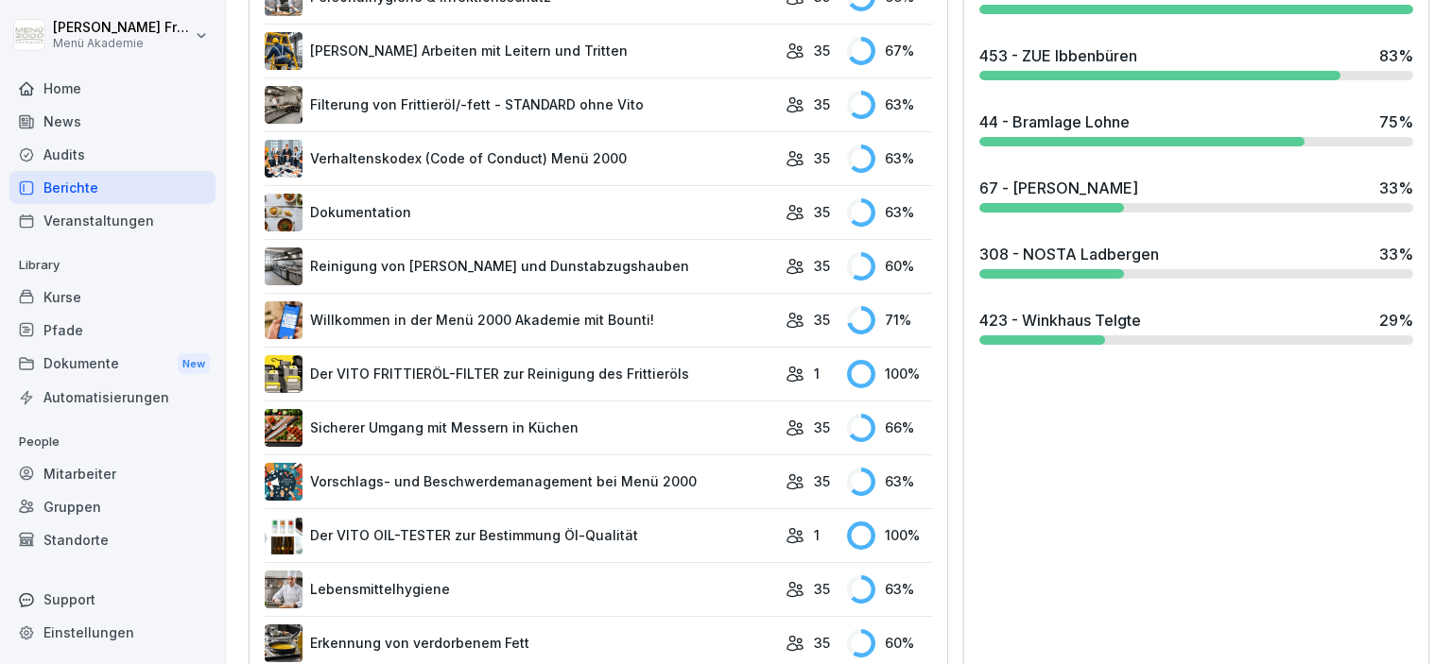
click at [662, 372] on link "Der VITO FRITTIERÖL-FILTER zur Reinigung des Frittieröls" at bounding box center [520, 374] width 511 height 38
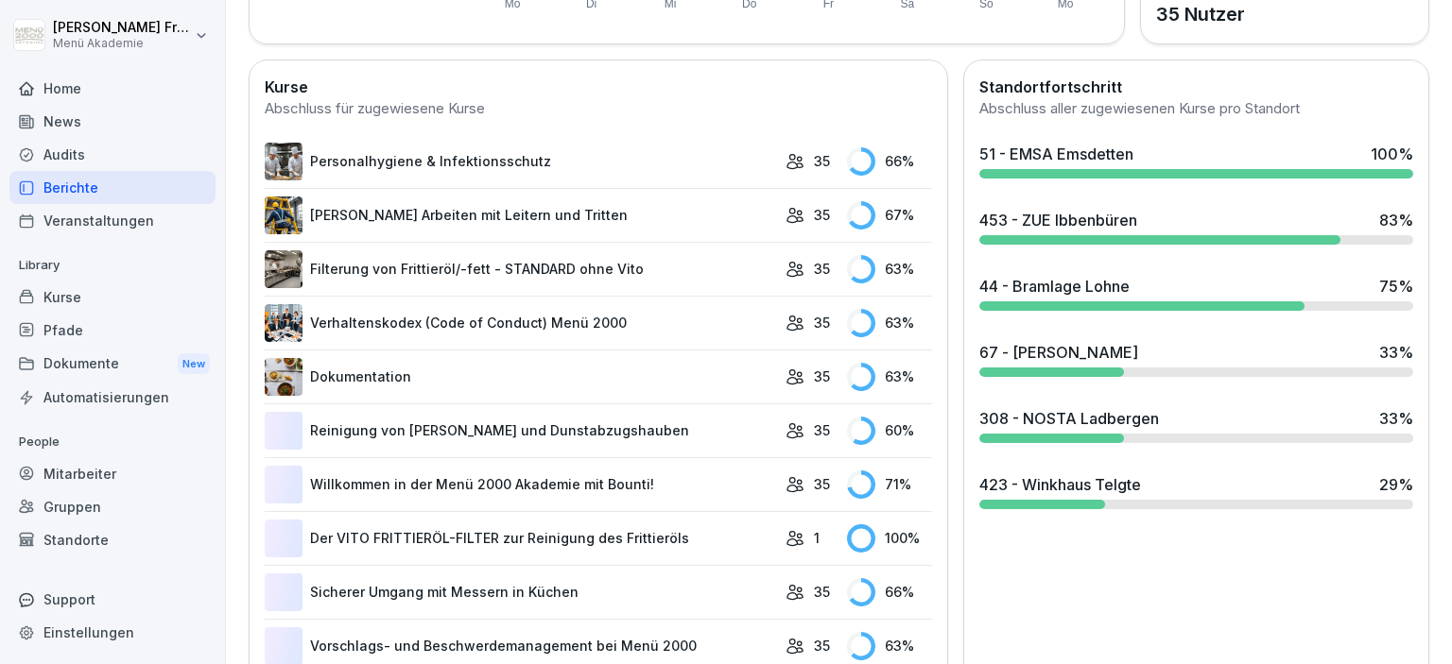
scroll to position [544, 0]
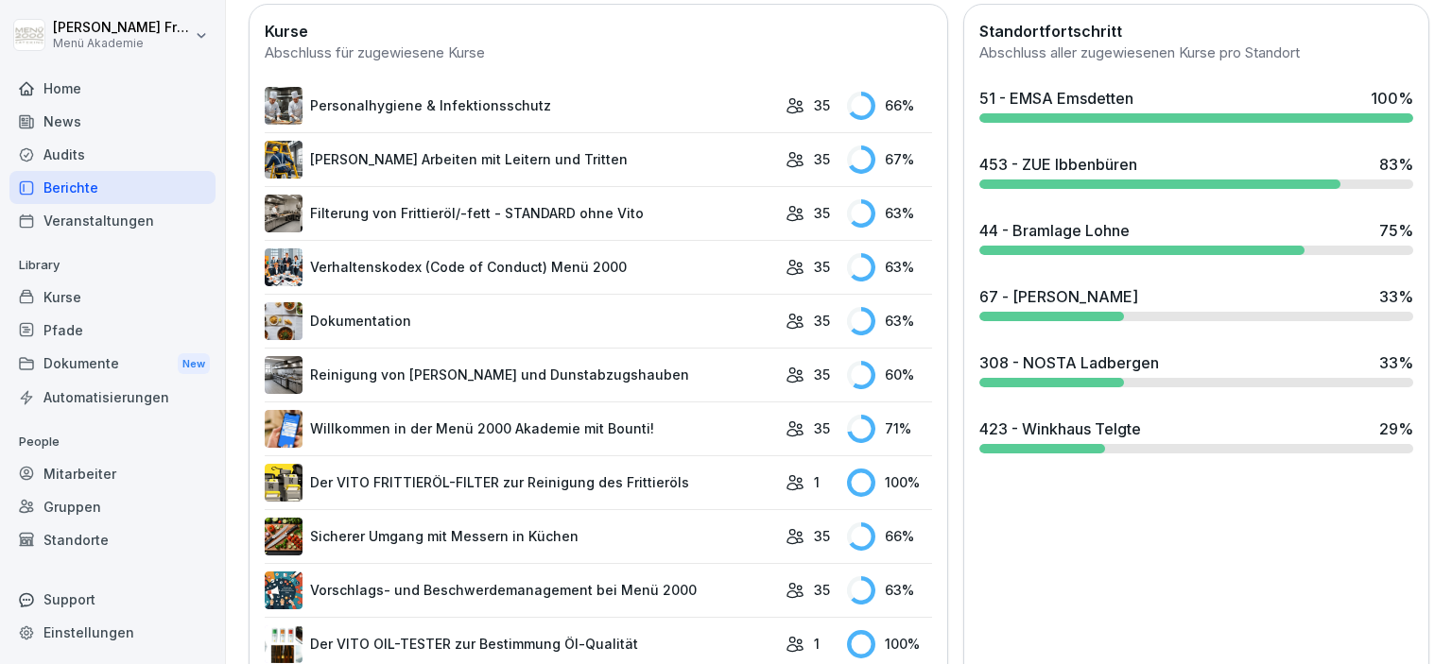
click at [637, 482] on link "Der VITO FRITTIERÖL-FILTER zur Reinigung des Frittieröls" at bounding box center [520, 483] width 511 height 38
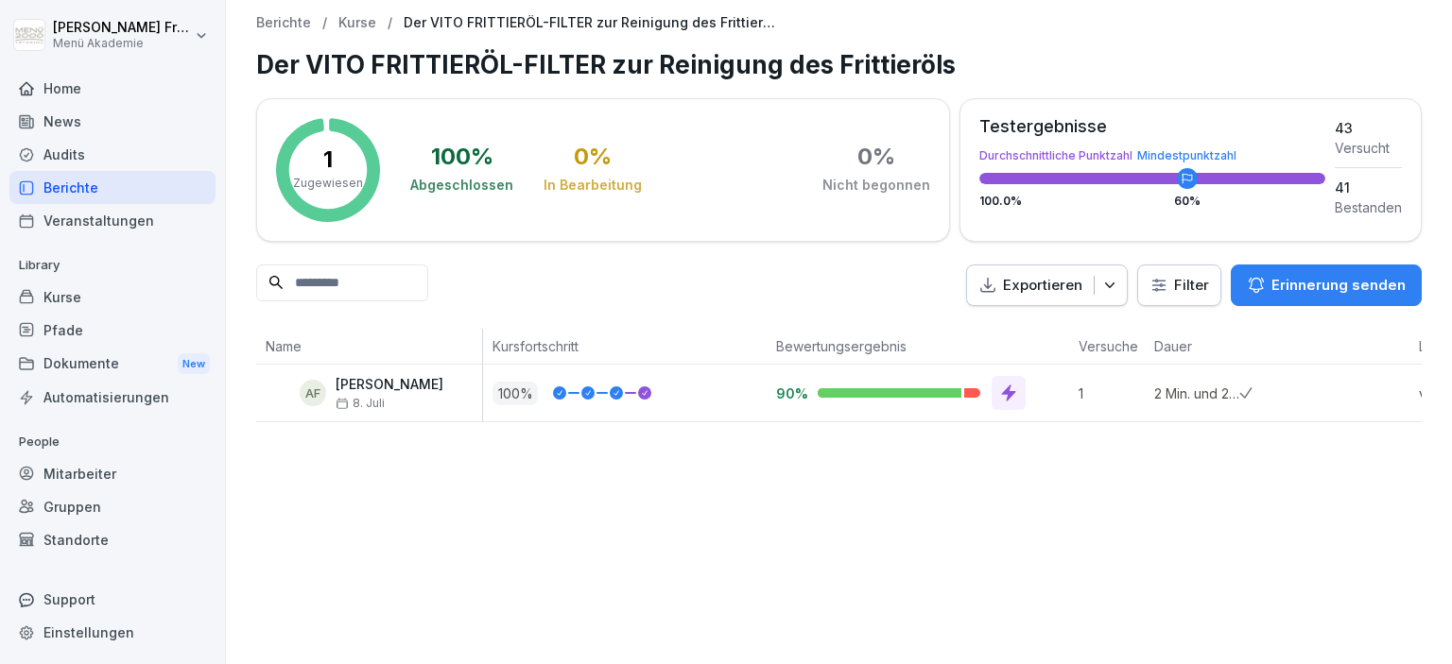
click at [1009, 395] on icon at bounding box center [1009, 394] width 14 height 17
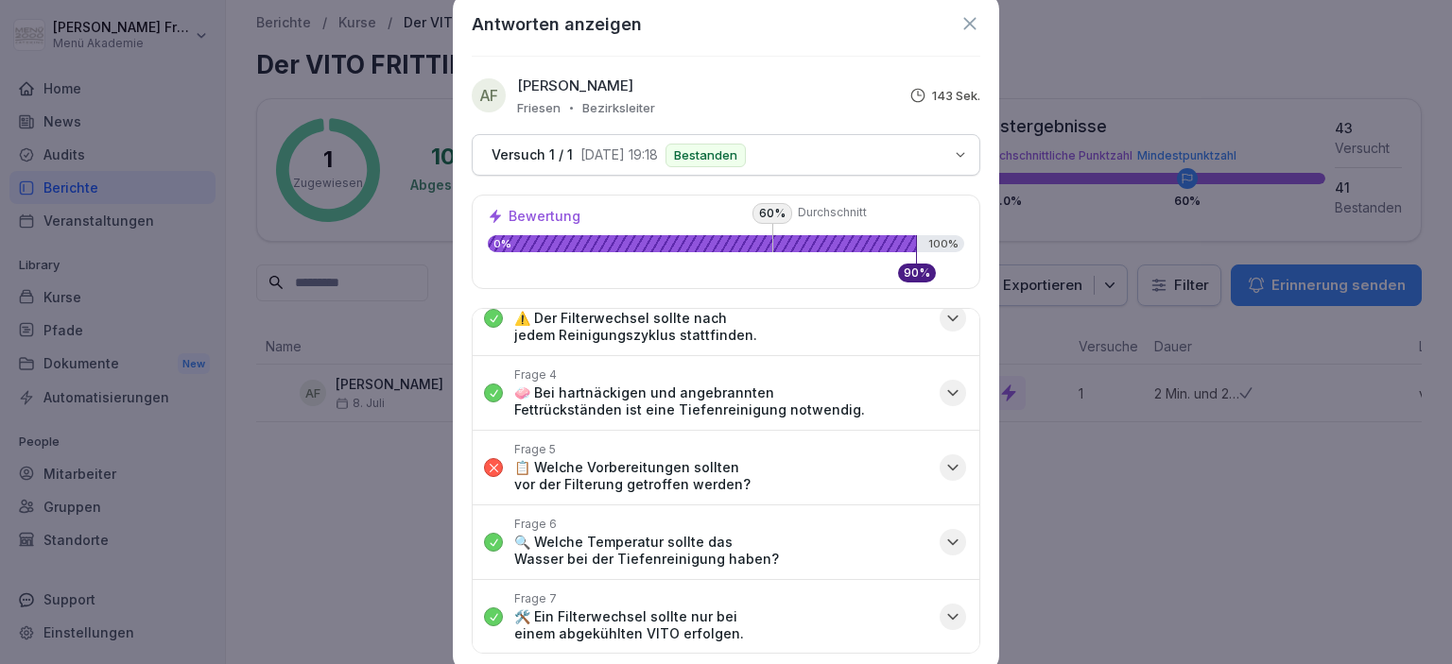
scroll to position [217, 0]
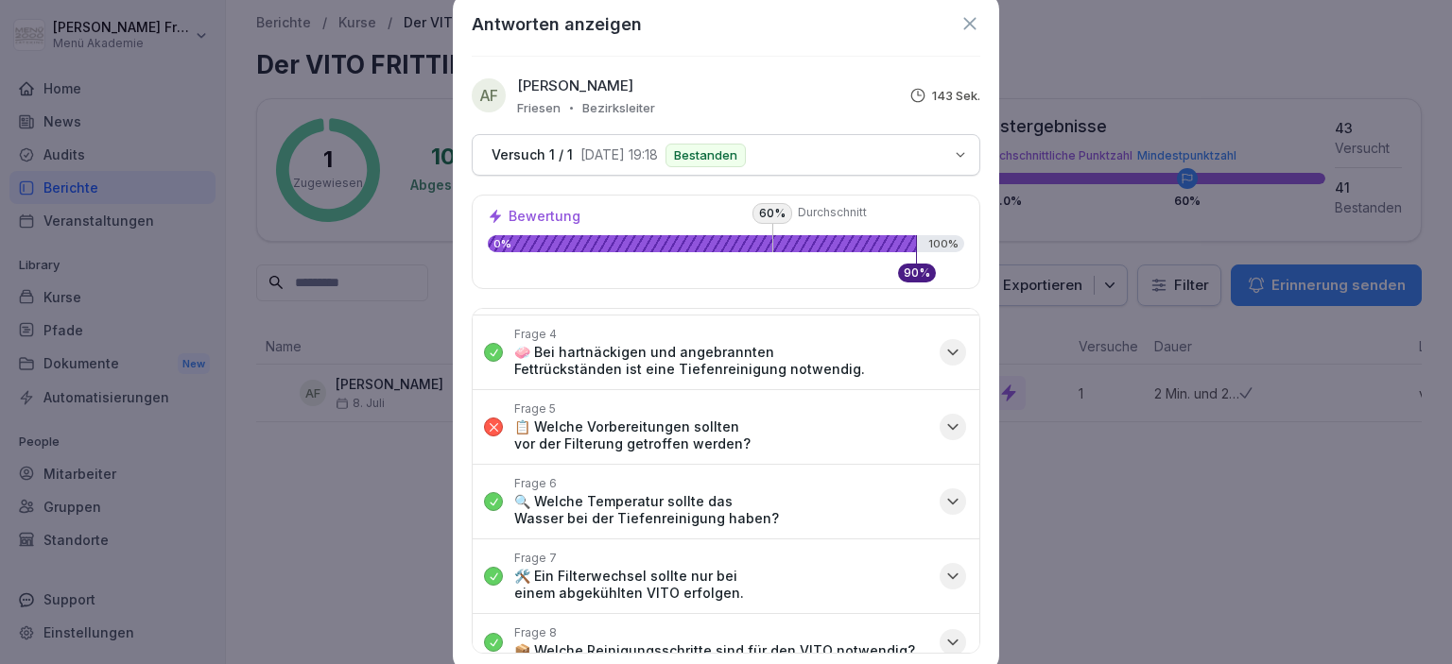
click at [951, 425] on icon "button" at bounding box center [952, 427] width 9 height 5
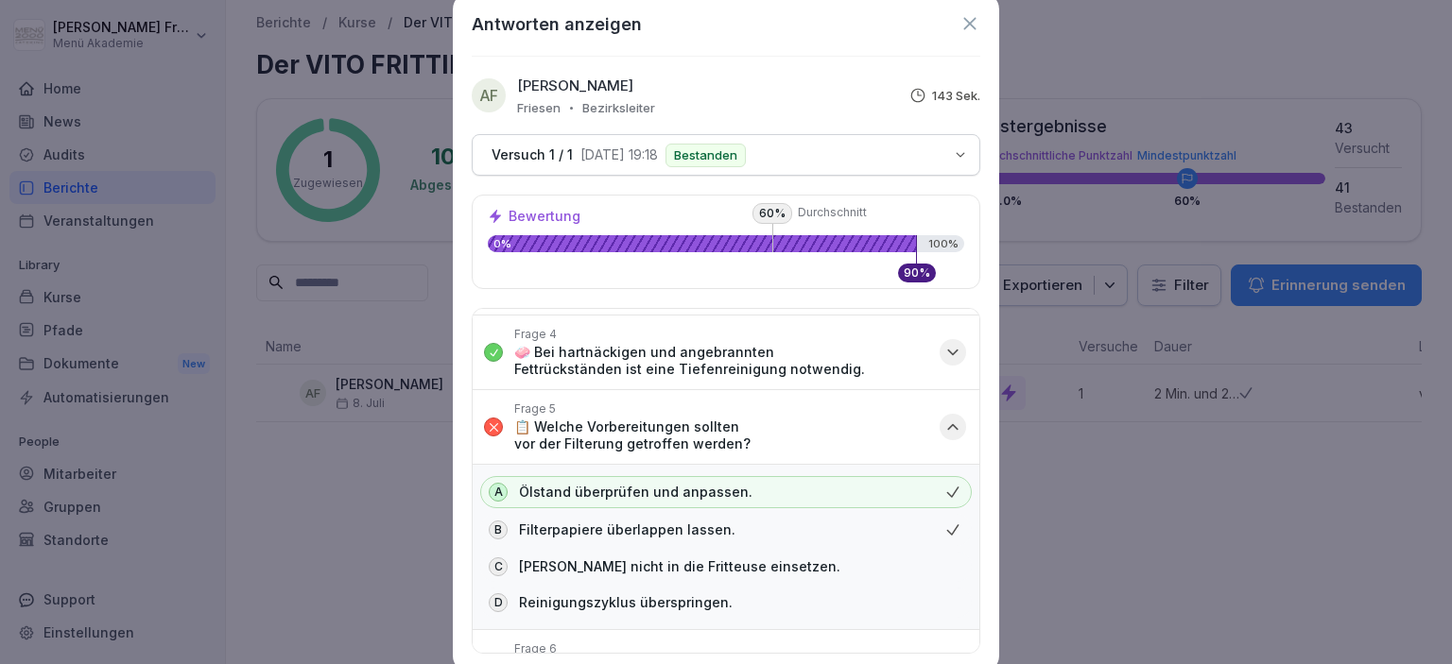
click at [958, 425] on icon "button" at bounding box center [952, 427] width 19 height 19
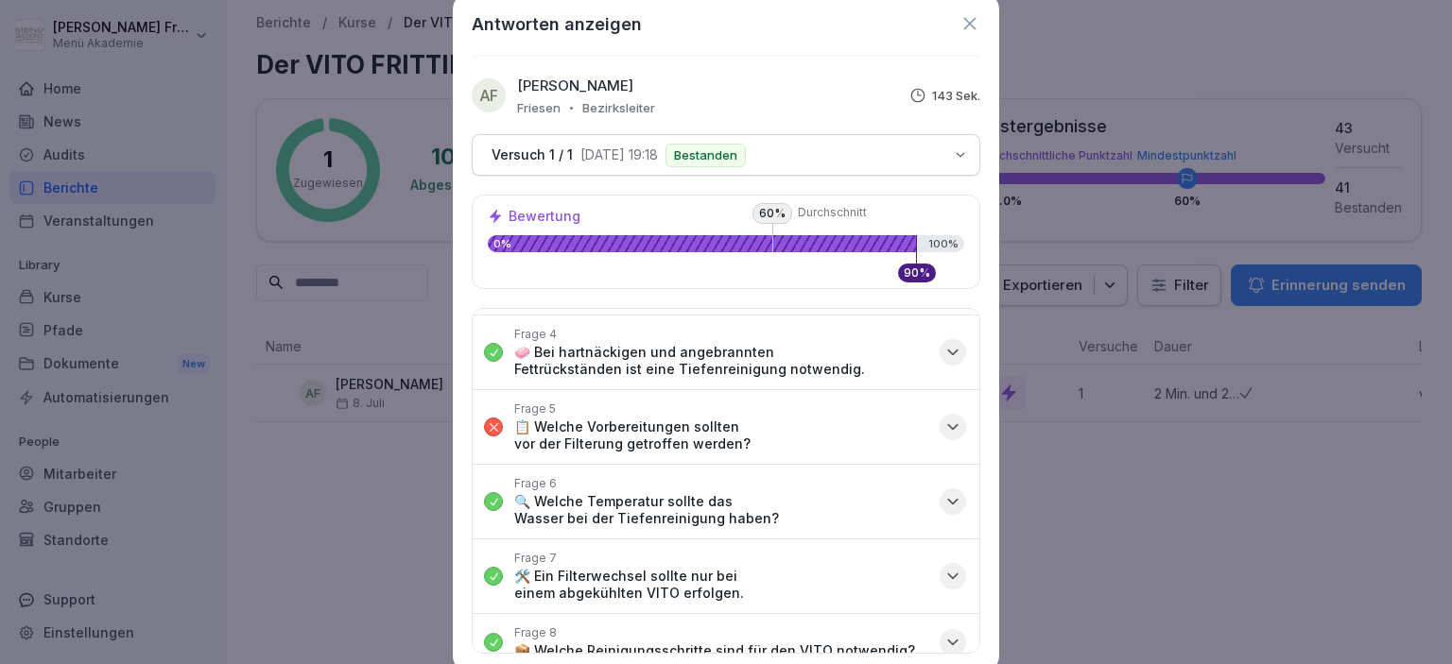
click at [972, 24] on icon at bounding box center [969, 23] width 21 height 21
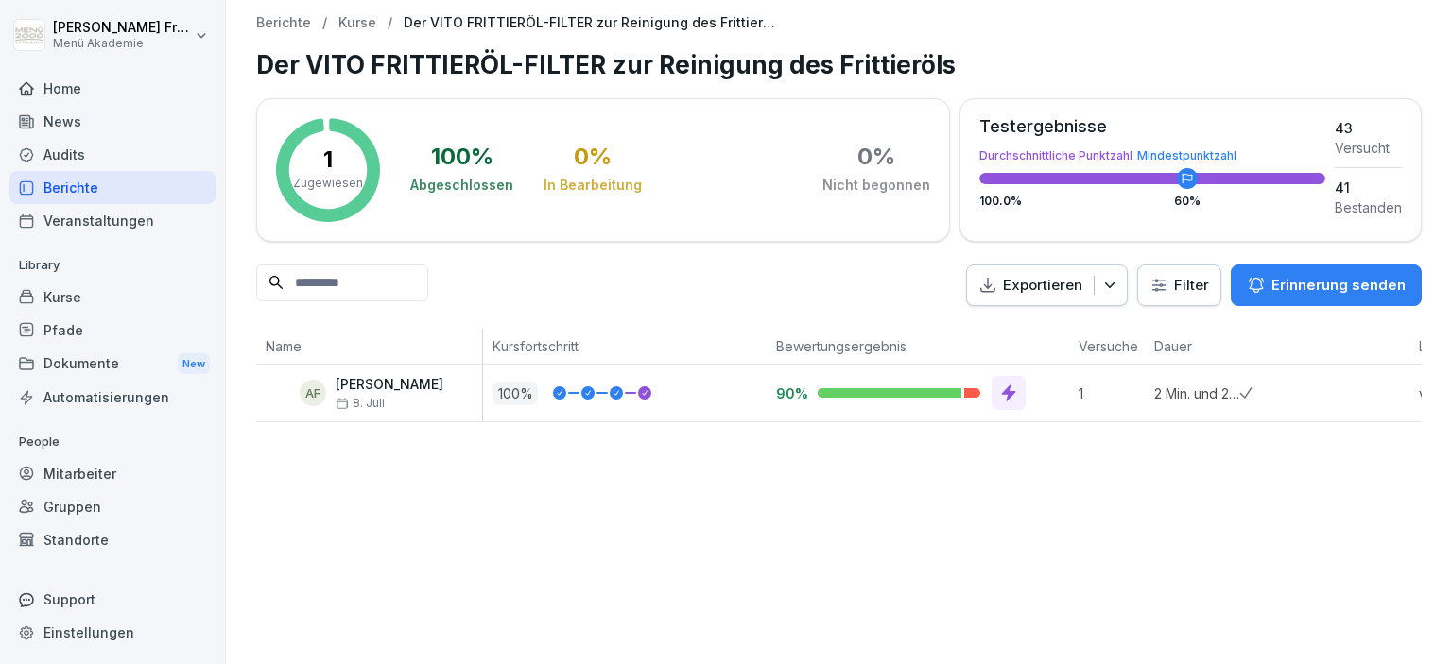
click at [77, 187] on div "Berichte" at bounding box center [112, 187] width 206 height 33
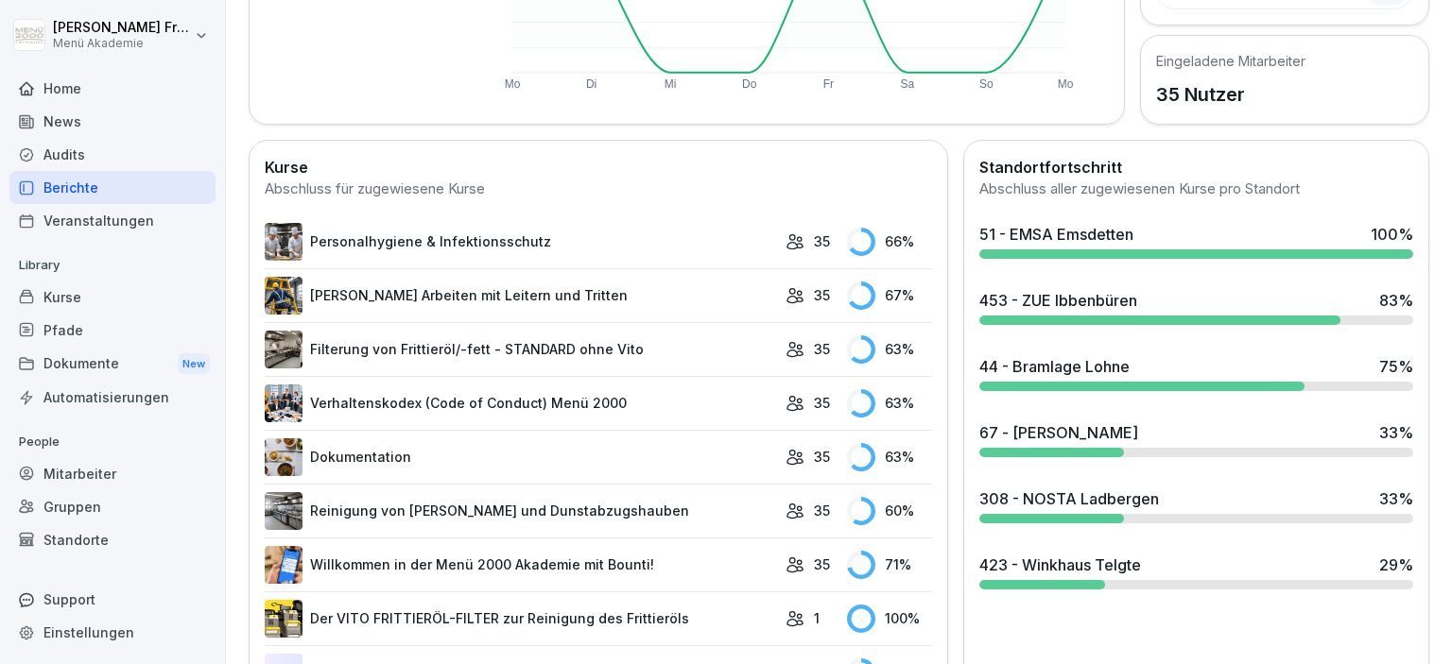
scroll to position [435, 0]
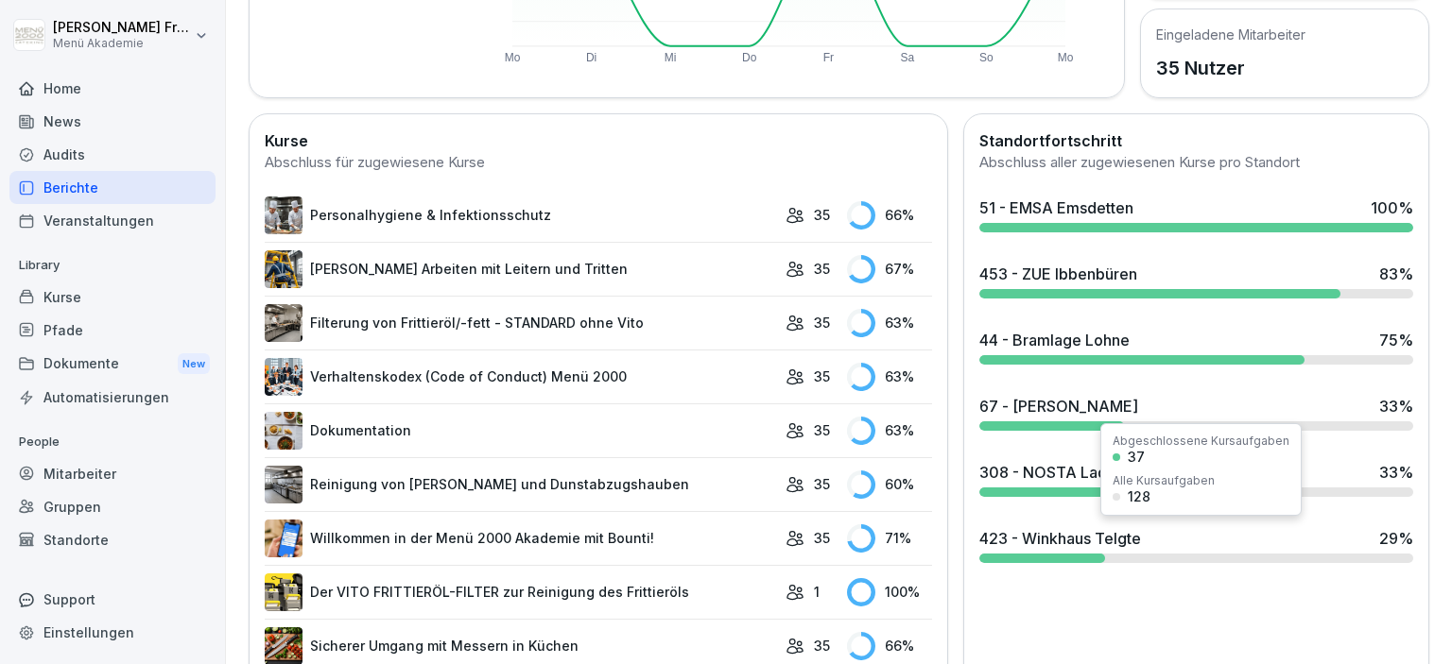
click at [1092, 546] on div "423 - Winkhaus Telgte" at bounding box center [1060, 538] width 162 height 23
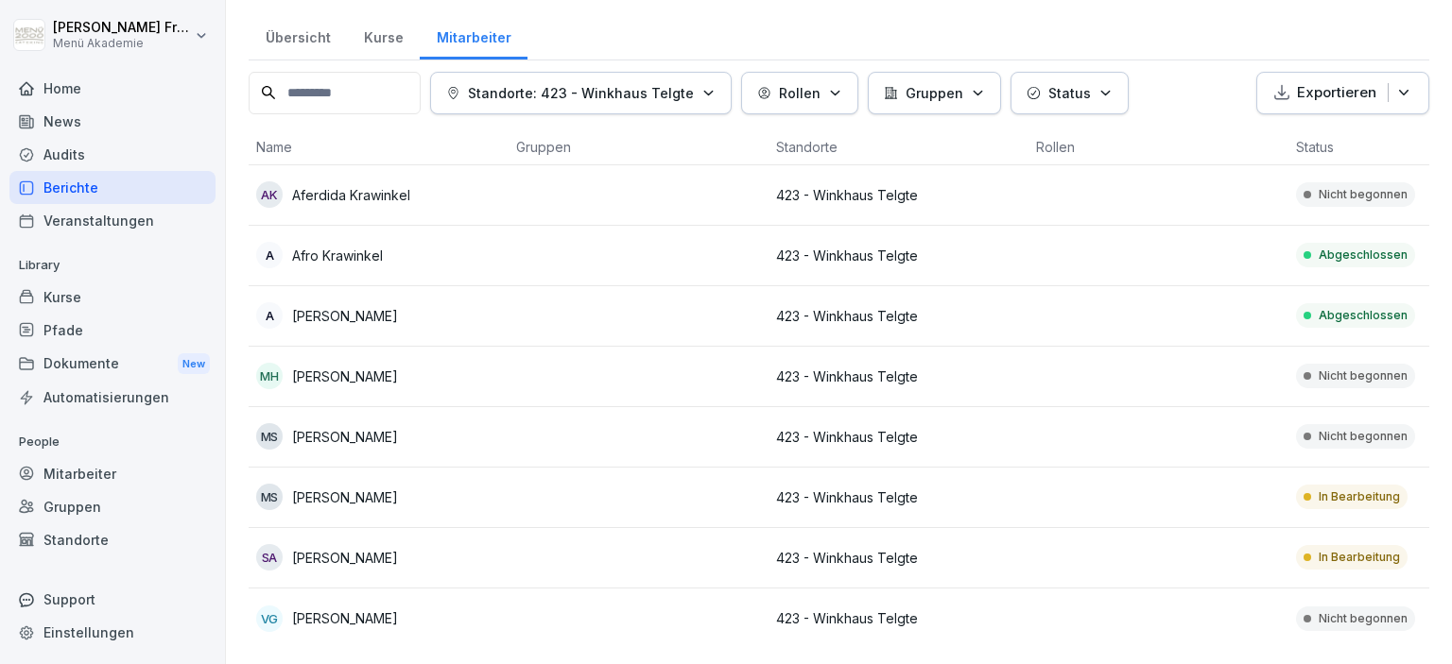
scroll to position [42, 0]
